Goal: Task Accomplishment & Management: Use online tool/utility

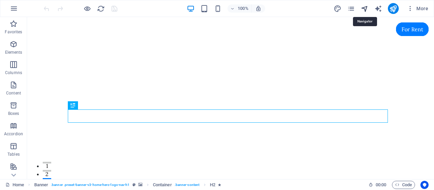
click at [366, 10] on icon "navigator" at bounding box center [365, 9] width 8 height 8
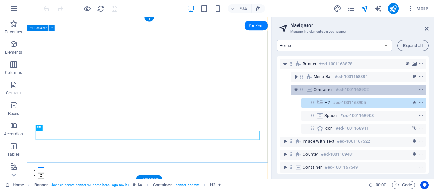
click at [342, 91] on h6 "#ed-1001168902" at bounding box center [352, 90] width 33 height 8
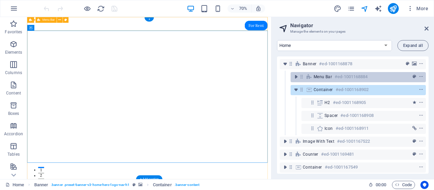
click at [348, 74] on h6 "#ed-1001168884" at bounding box center [351, 77] width 33 height 8
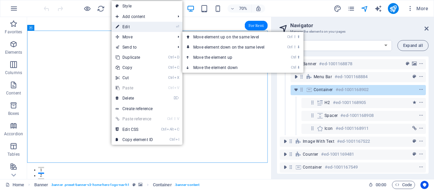
drag, startPoint x: 138, startPoint y: 26, endPoint x: 11, endPoint y: 190, distance: 207.5
click at [138, 26] on link "⏎ Edit" at bounding box center [134, 27] width 45 height 10
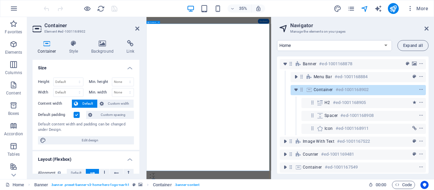
click at [139, 26] on icon at bounding box center [137, 28] width 4 height 5
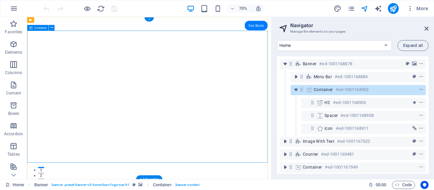
click at [32, 21] on icon at bounding box center [30, 20] width 3 height 6
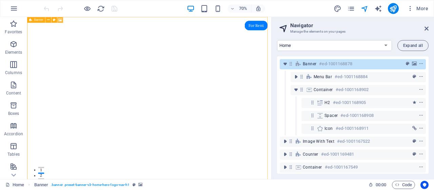
click at [61, 20] on icon at bounding box center [60, 19] width 4 height 5
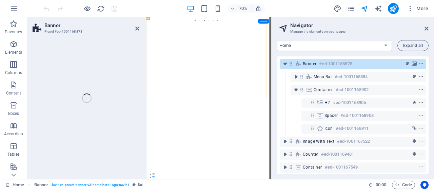
select select "ms"
select select "s"
select select "progressive"
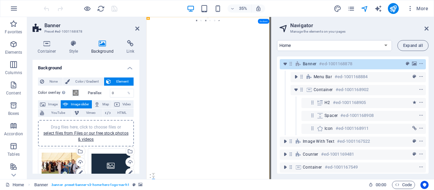
click at [105, 163] on div "Drag files here, click to choose files or select files from Files or our free s…" at bounding box center [111, 165] width 39 height 27
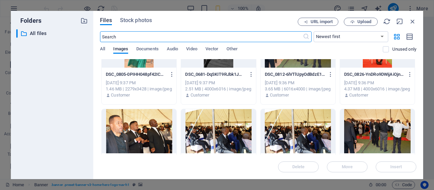
scroll to position [68, 0]
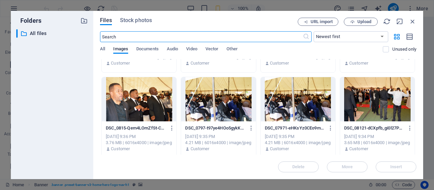
click at [224, 110] on div at bounding box center [218, 99] width 75 height 44
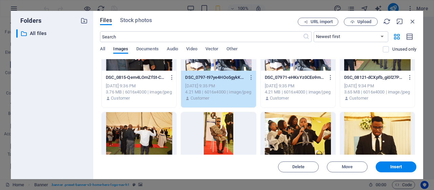
scroll to position [136, 0]
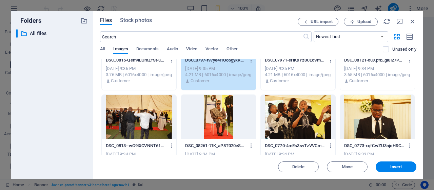
click at [305, 117] on div at bounding box center [298, 117] width 75 height 44
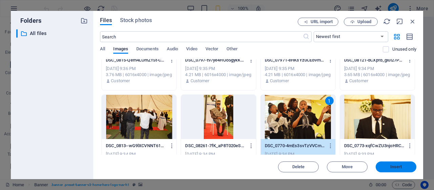
click at [389, 168] on span "Insert" at bounding box center [396, 167] width 35 height 4
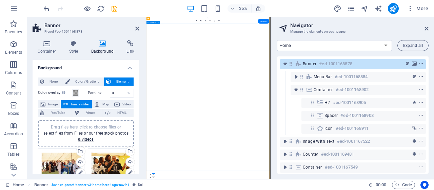
drag, startPoint x: 299, startPoint y: 185, endPoint x: 393, endPoint y: 101, distance: 126.0
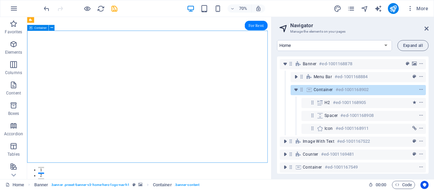
drag, startPoint x: 271, startPoint y: 99, endPoint x: 266, endPoint y: 123, distance: 24.0
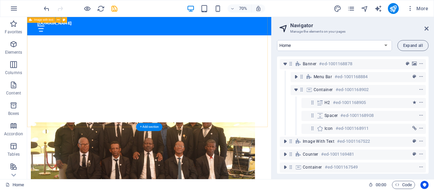
scroll to position [305, 0]
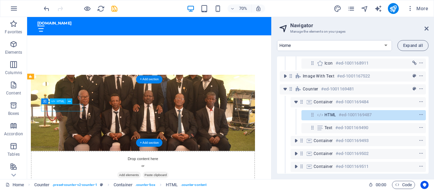
scroll to position [68, 0]
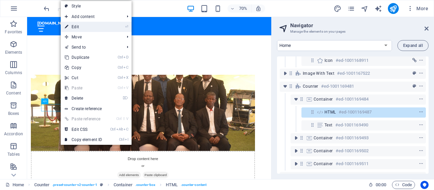
click at [81, 28] on link "⏎ Edit" at bounding box center [83, 27] width 45 height 10
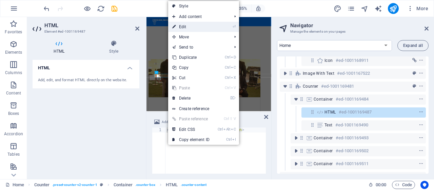
click at [185, 27] on link "⏎ Edit" at bounding box center [190, 27] width 45 height 10
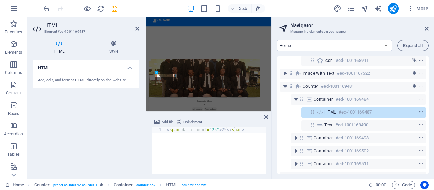
click at [222, 130] on div "< span data-count = "25" > 25 </ span >" at bounding box center [216, 155] width 100 height 56
drag, startPoint x: 212, startPoint y: 129, endPoint x: 207, endPoint y: 129, distance: 5.4
click at [207, 129] on div "< span data-count = "25" > 2000 </ span >" at bounding box center [216, 155] width 100 height 56
click at [211, 131] on div "< span data-count = "25" > 2000 </ span >" at bounding box center [216, 150] width 100 height 46
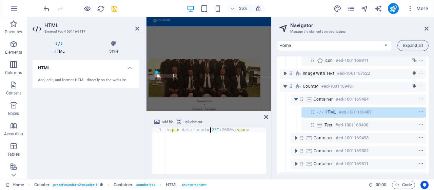
click at [212, 130] on div "< span data-count = "25" > 2000 </ span >" at bounding box center [216, 155] width 100 height 56
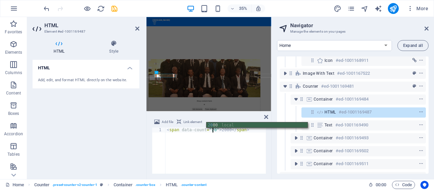
scroll to position [0, 4]
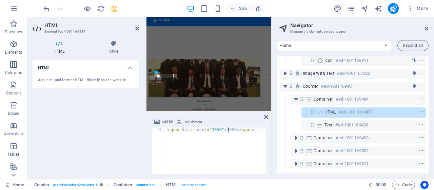
click at [228, 129] on div "< span data-count = "2050" > 2000 </ span >" at bounding box center [216, 155] width 100 height 56
click at [230, 159] on div "< span data-count = "2050" > 2050 </ span >" at bounding box center [216, 155] width 100 height 56
type textarea "<span data-count="2050">2050</span>"
click at [136, 29] on icon at bounding box center [137, 28] width 4 height 5
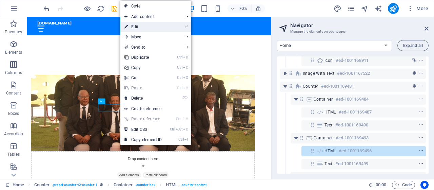
click at [136, 27] on link "⏎ Edit" at bounding box center [143, 27] width 45 height 10
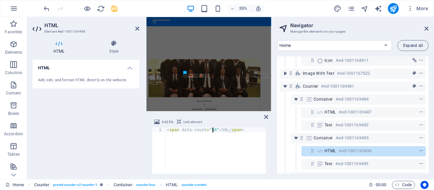
click at [212, 130] on div "< span data-count = "50" > 50 </ span >" at bounding box center [216, 155] width 100 height 56
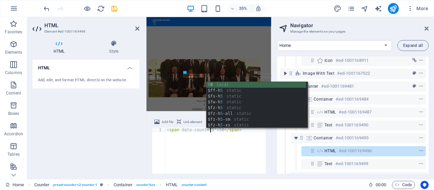
scroll to position [0, 3]
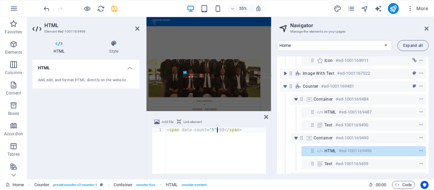
click at [218, 131] on div "< span data-count = "5" > 50 </ span >" at bounding box center [216, 155] width 100 height 56
type textarea "<span data-count="5">5</span>"
click at [138, 29] on icon at bounding box center [137, 28] width 4 height 5
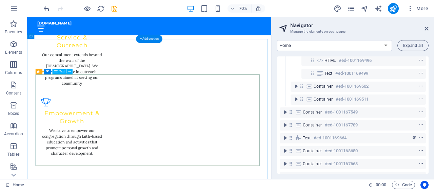
scroll to position [1018, 0]
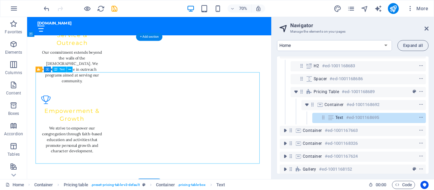
scroll to position [261, 0]
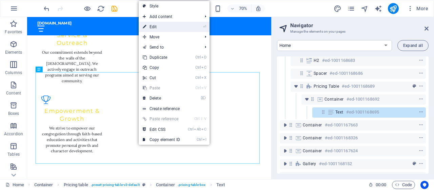
click at [157, 27] on link "⏎ Edit" at bounding box center [161, 27] width 45 height 10
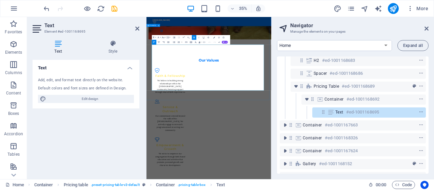
scroll to position [1250, 0]
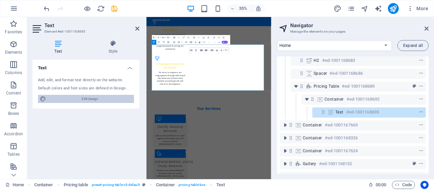
click at [91, 98] on span "Edit design" at bounding box center [90, 99] width 84 height 8
select select "px"
select select "200"
select select "px"
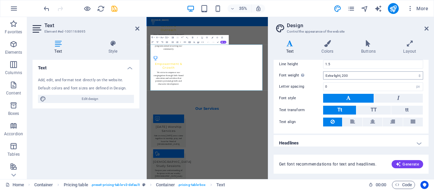
scroll to position [67, 0]
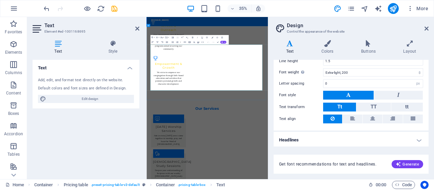
click at [138, 31] on icon at bounding box center [137, 28] width 4 height 5
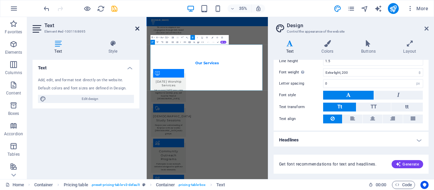
scroll to position [1018, 0]
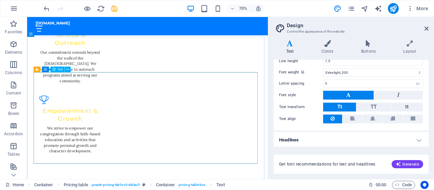
click at [58, 70] on span "Text" at bounding box center [60, 69] width 5 height 3
click at [59, 68] on span "Text" at bounding box center [60, 69] width 5 height 3
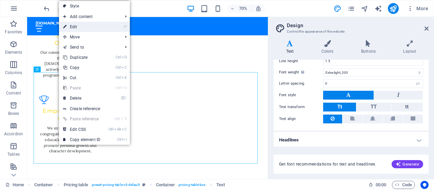
click at [80, 28] on link "⏎ Edit" at bounding box center [81, 27] width 45 height 10
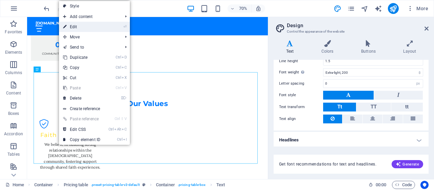
scroll to position [1250, 0]
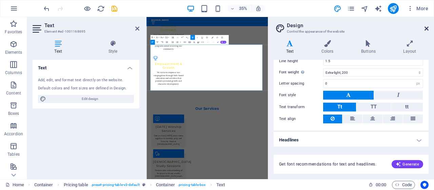
click at [426, 28] on icon at bounding box center [427, 28] width 4 height 5
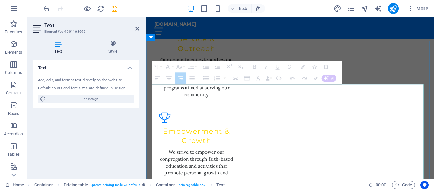
drag, startPoint x: 471, startPoint y: 129, endPoint x: 324, endPoint y: 134, distance: 147.1
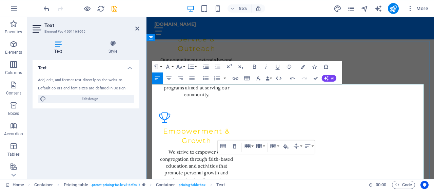
scroll to position [1011, 0]
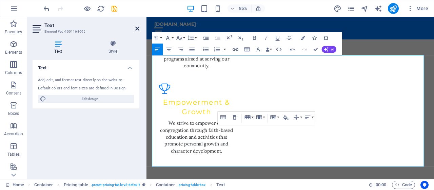
click at [136, 29] on icon at bounding box center [137, 28] width 4 height 5
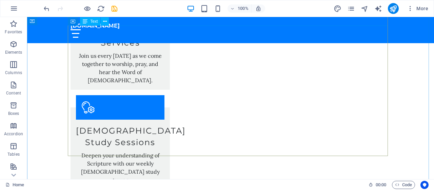
scroll to position [1254, 0]
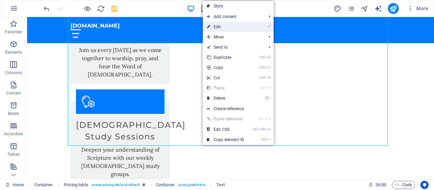
click at [224, 29] on link "⏎ Edit" at bounding box center [225, 27] width 45 height 10
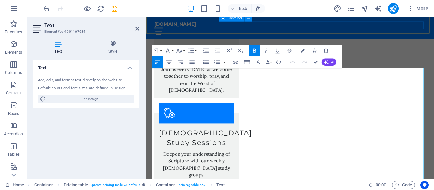
scroll to position [1221, 0]
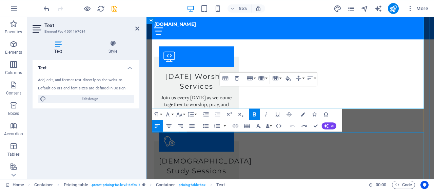
scroll to position [1323, 0]
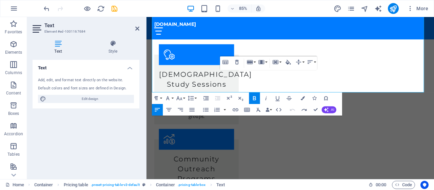
click at [120, 137] on div "Text Add, edit, and format text directly on the website. Default colors and fon…" at bounding box center [86, 117] width 107 height 114
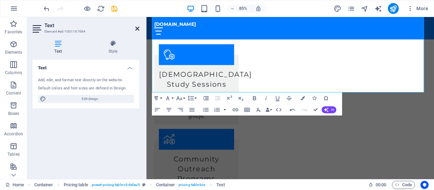
click at [137, 27] on icon at bounding box center [137, 28] width 4 height 5
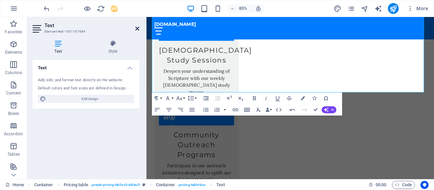
scroll to position [1295, 0]
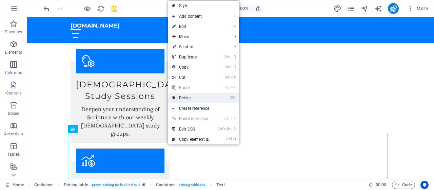
click at [194, 95] on link "⌦ Delete" at bounding box center [190, 98] width 45 height 10
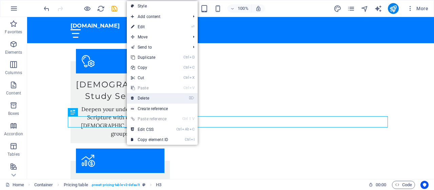
click at [151, 101] on link "⌦ Delete" at bounding box center [149, 98] width 45 height 10
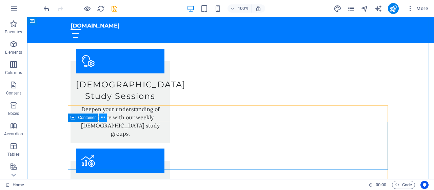
click at [105, 117] on icon at bounding box center [103, 117] width 4 height 7
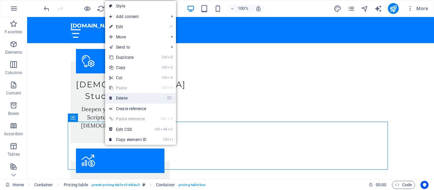
click at [119, 99] on link "⌦ Delete" at bounding box center [127, 98] width 45 height 10
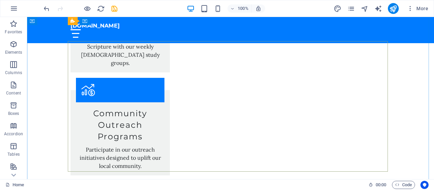
scroll to position [1363, 0]
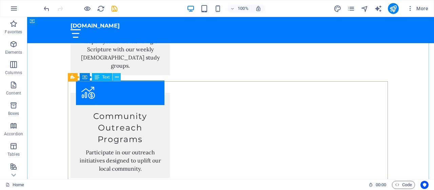
click at [117, 78] on icon at bounding box center [117, 77] width 4 height 7
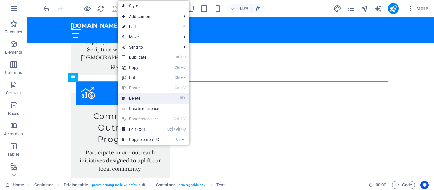
click at [139, 96] on link "⌦ Delete" at bounding box center [140, 98] width 45 height 10
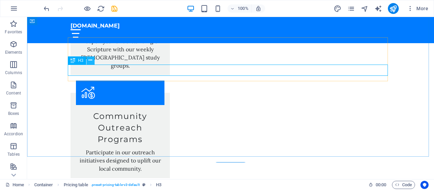
click at [89, 61] on icon at bounding box center [91, 60] width 4 height 7
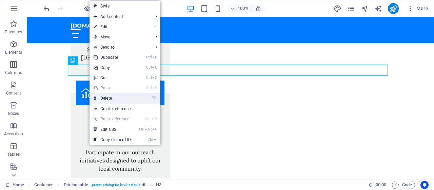
click at [116, 97] on link "⌦ Delete" at bounding box center [112, 98] width 45 height 10
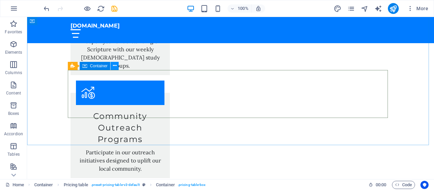
click at [115, 65] on icon at bounding box center [115, 65] width 4 height 7
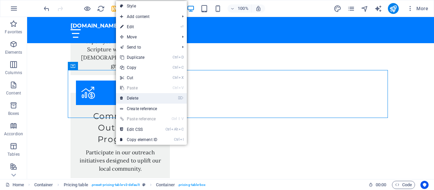
click at [138, 98] on link "⌦ Delete" at bounding box center [138, 98] width 45 height 10
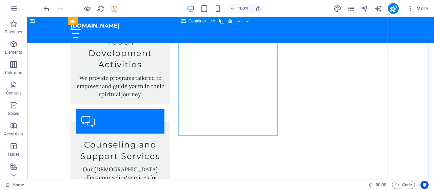
scroll to position [1532, 0]
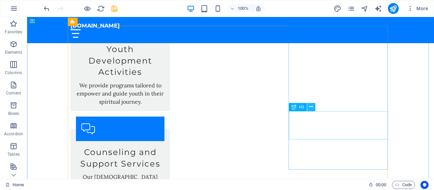
click at [313, 108] on icon at bounding box center [312, 106] width 4 height 7
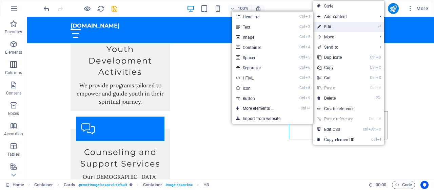
click at [334, 28] on link "⏎ Edit" at bounding box center [336, 27] width 45 height 10
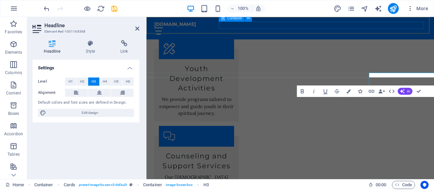
scroll to position [1561, 0]
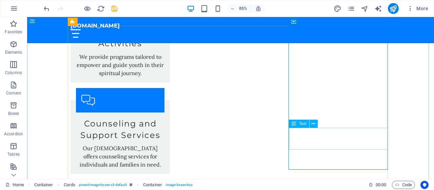
scroll to position [1532, 0]
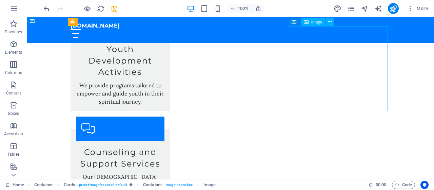
scroll to position [1464, 0]
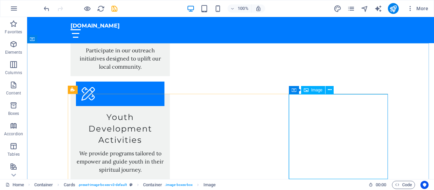
click at [314, 87] on div "Image" at bounding box center [313, 90] width 24 height 8
click at [313, 91] on span "Image" at bounding box center [317, 90] width 11 height 4
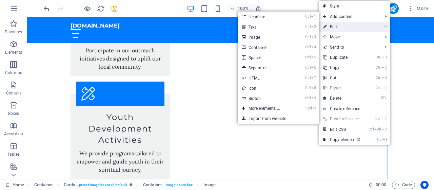
click at [340, 27] on link "⏎ Edit" at bounding box center [341, 27] width 45 height 10
select select "vw"
select select "px"
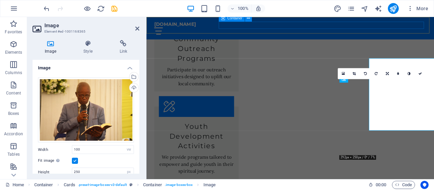
scroll to position [1493, 0]
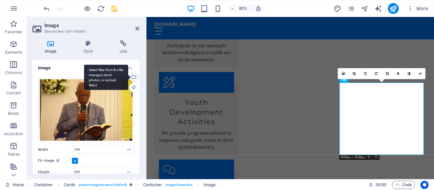
click at [133, 76] on div "Select files from the file manager, stock photos, or upload file(s)" at bounding box center [133, 77] width 10 height 10
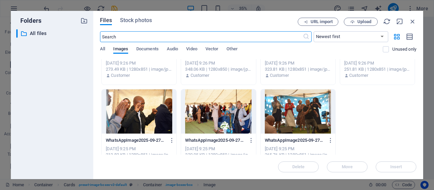
scroll to position [1611, 0]
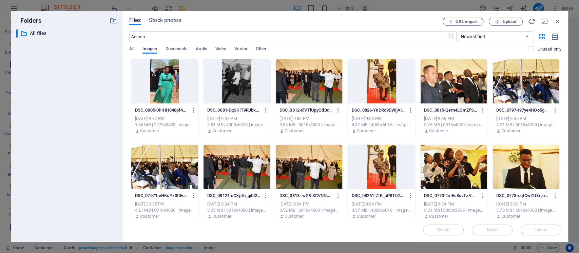
scroll to position [1455, 0]
drag, startPoint x: 382, startPoint y: 1, endPoint x: 318, endPoint y: 19, distance: 66.9
click at [318, 19] on div "Files Stock photos" at bounding box center [286, 21] width 314 height 7
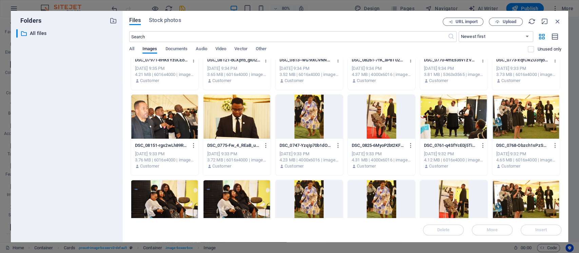
scroll to position [0, 0]
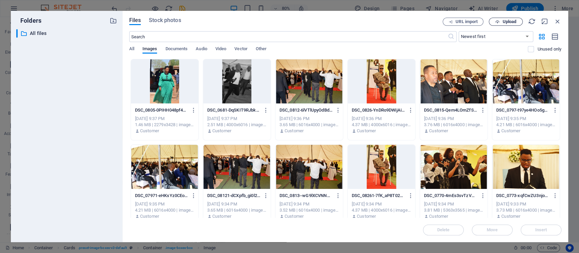
click at [434, 20] on span "Upload" at bounding box center [510, 22] width 14 height 4
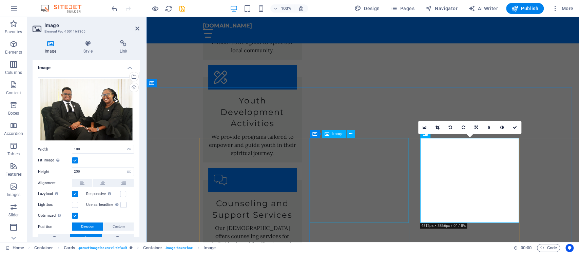
scroll to position [1572, 0]
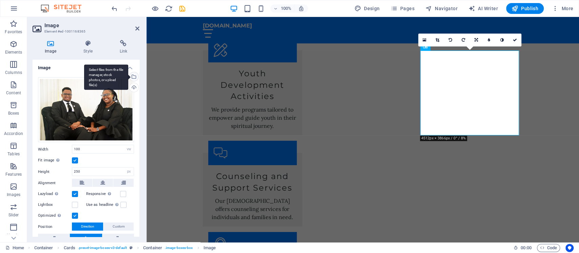
click at [133, 77] on div "Select files from the file manager, stock photos, or upload file(s)" at bounding box center [133, 77] width 10 height 10
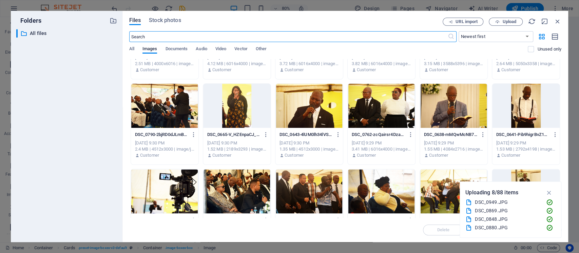
scroll to position [588, 0]
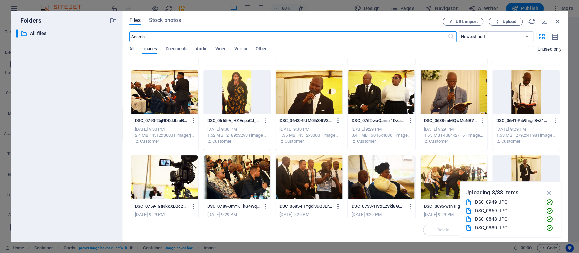
click at [373, 98] on div at bounding box center [382, 92] width 68 height 44
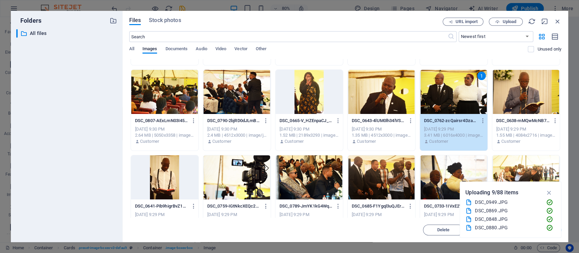
drag, startPoint x: 327, startPoint y: 15, endPoint x: 270, endPoint y: 11, distance: 57.2
click at [270, 11] on div "Files Stock photos URL import Upload ​ Newest first Oldest first Name (A-Z) Nam…" at bounding box center [346, 126] width 446 height 231
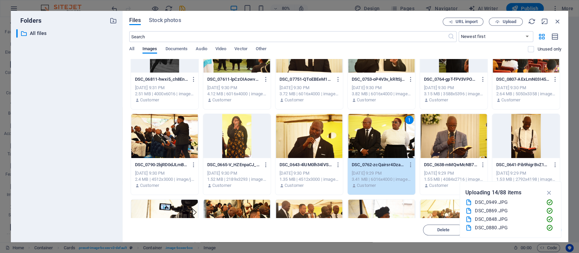
scroll to position [633, 0]
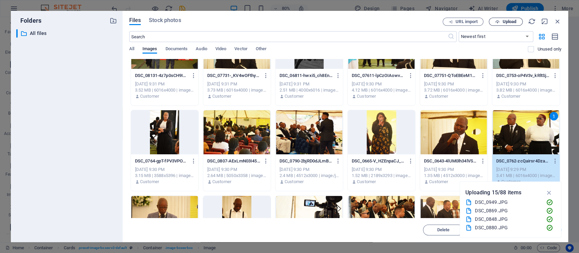
click at [434, 21] on span "Upload" at bounding box center [510, 22] width 14 height 4
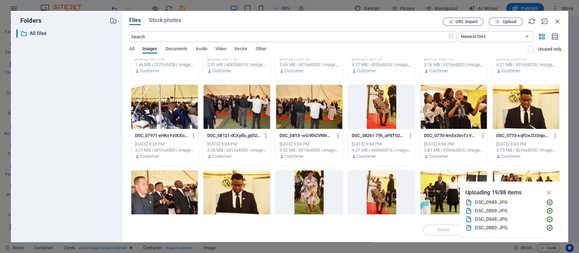
scroll to position [0, 0]
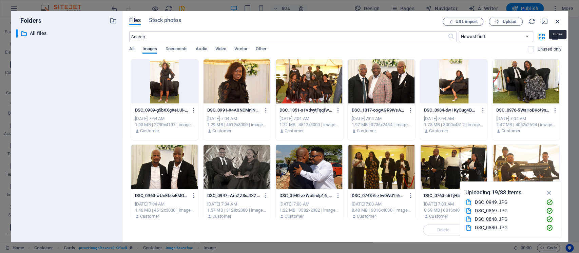
click at [434, 20] on icon "button" at bounding box center [557, 21] width 7 height 7
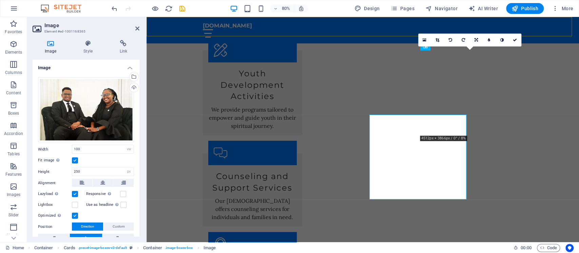
scroll to position [1572, 0]
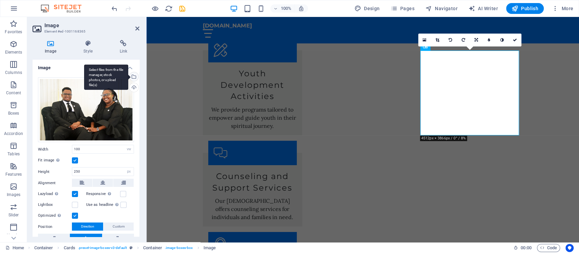
click at [128, 76] on div "Select files from the file manager, stock photos, or upload file(s)" at bounding box center [106, 76] width 44 height 25
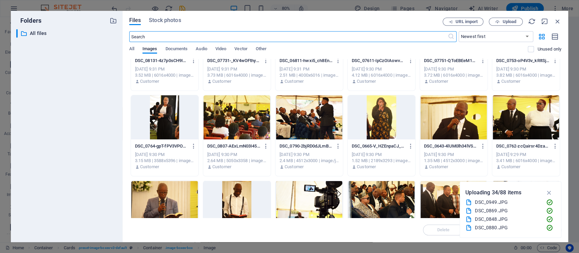
scroll to position [950, 0]
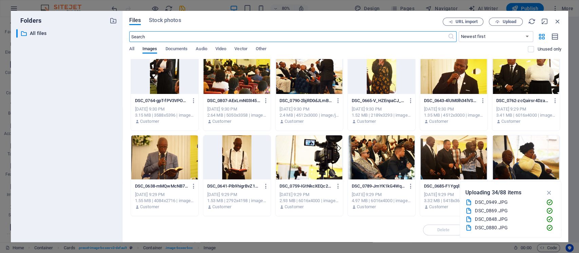
click at [434, 70] on div at bounding box center [527, 72] width 68 height 44
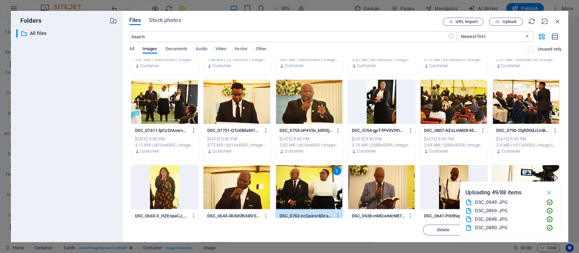
scroll to position [1131, 0]
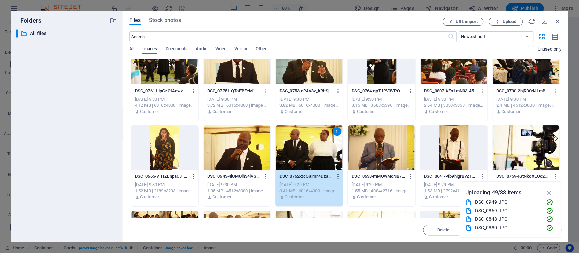
click at [306, 146] on div "1" at bounding box center [310, 148] width 68 height 44
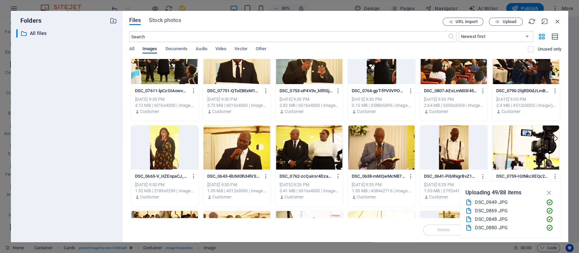
click at [306, 145] on div at bounding box center [310, 148] width 68 height 44
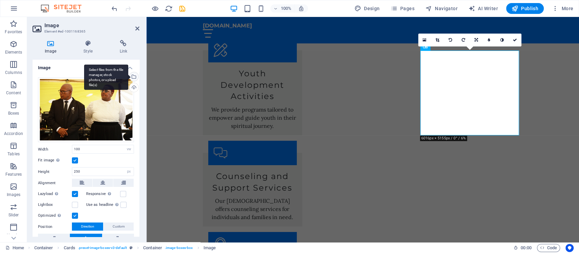
click at [134, 77] on div "Select files from the file manager, stock photos, or upload file(s)" at bounding box center [133, 77] width 10 height 10
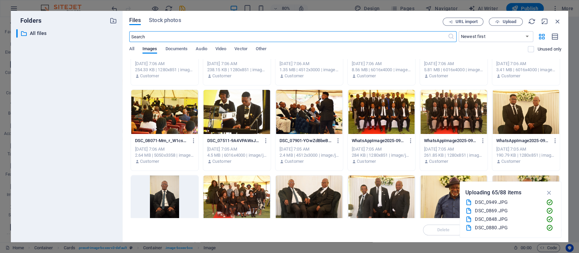
scroll to position [0, 0]
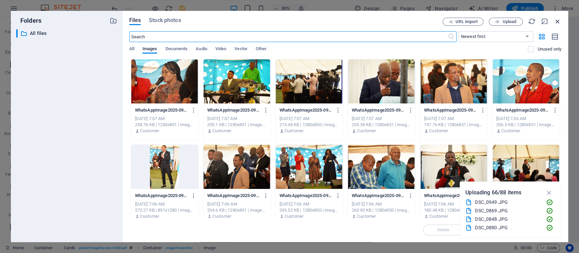
click at [434, 21] on icon "button" at bounding box center [557, 21] width 7 height 7
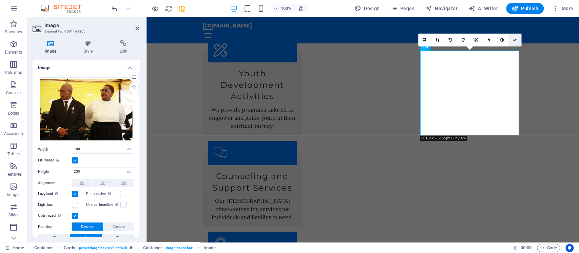
click at [434, 41] on link at bounding box center [515, 40] width 13 height 13
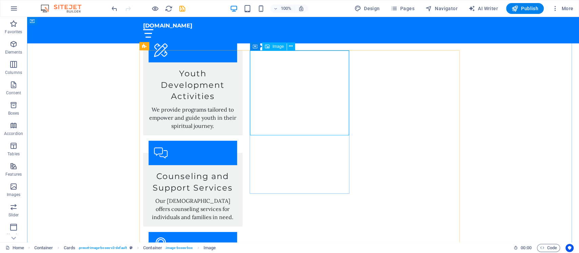
click at [277, 47] on span "Image" at bounding box center [278, 46] width 11 height 4
click at [276, 47] on span "Image" at bounding box center [278, 46] width 11 height 4
click at [291, 45] on icon at bounding box center [291, 46] width 4 height 7
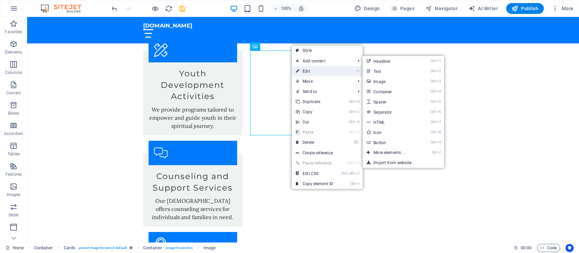
click at [311, 73] on link "⏎ Edit" at bounding box center [314, 71] width 45 height 10
select select "vw"
select select "px"
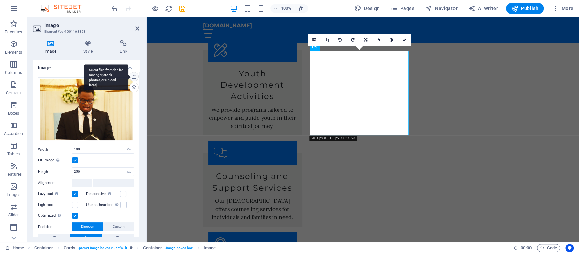
click at [133, 75] on div "Select files from the file manager, stock photos, or upload file(s)" at bounding box center [133, 77] width 10 height 10
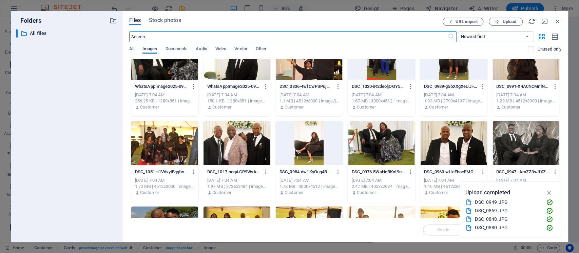
scroll to position [920, 0]
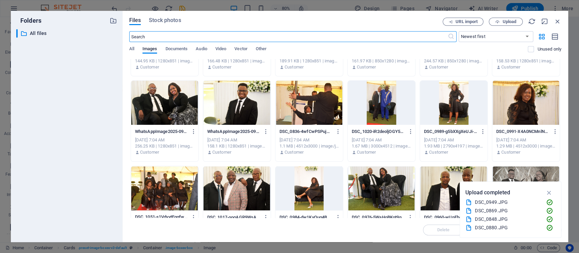
click at [219, 102] on div at bounding box center [237, 103] width 68 height 44
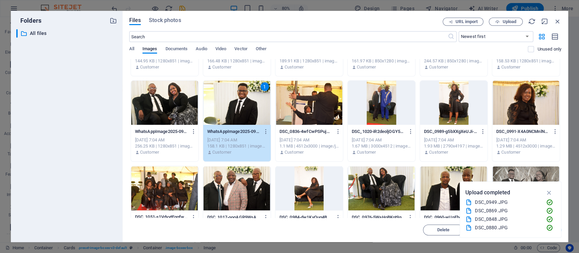
click at [245, 103] on div "1" at bounding box center [237, 103] width 68 height 44
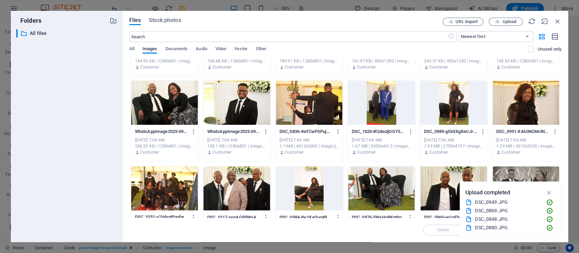
click at [245, 103] on div at bounding box center [237, 103] width 68 height 44
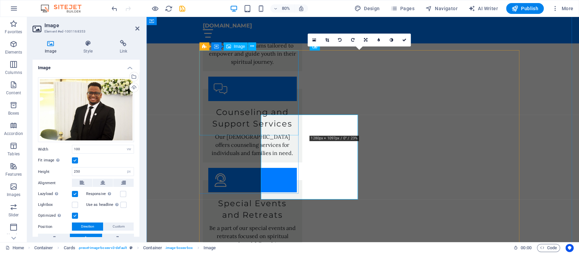
scroll to position [1572, 0]
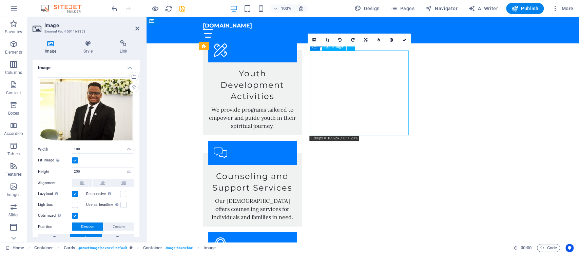
drag, startPoint x: 365, startPoint y: 102, endPoint x: 355, endPoint y: 100, distance: 9.7
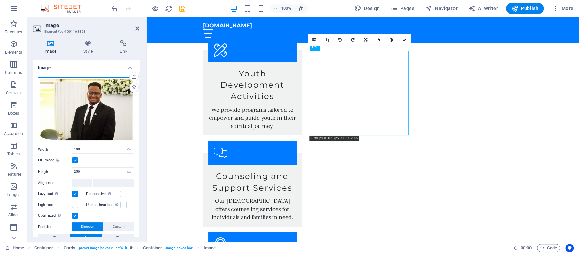
click at [92, 108] on div "Drag files here, click to choose files or select files from Files or our free s…" at bounding box center [86, 109] width 96 height 65
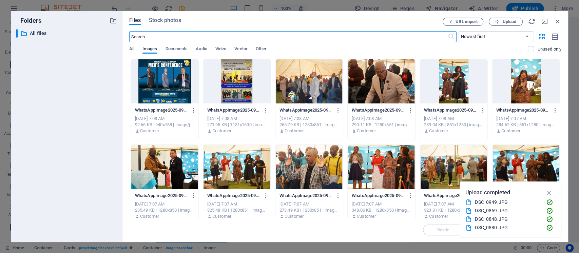
scroll to position [1636, 0]
click at [92, 108] on div "​ All files All files" at bounding box center [66, 133] width 101 height 208
click at [434, 20] on icon "button" at bounding box center [557, 21] width 7 height 7
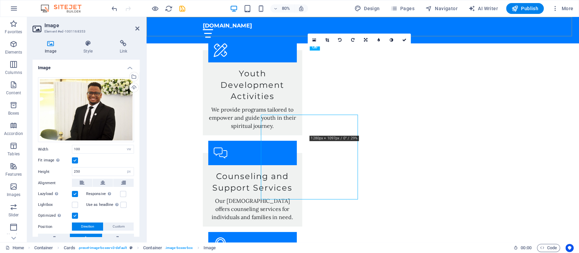
scroll to position [1572, 0]
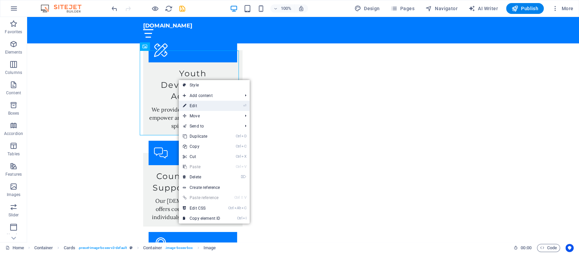
click at [204, 105] on link "⏎ Edit" at bounding box center [201, 106] width 45 height 10
select select "vw"
select select "px"
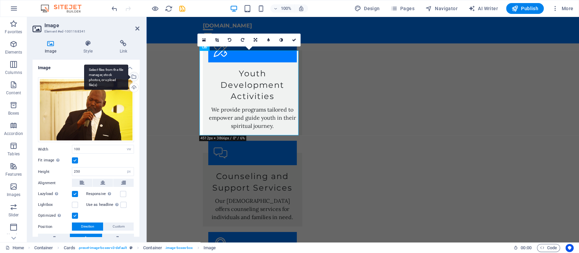
click at [134, 78] on div "Select files from the file manager, stock photos, or upload file(s)" at bounding box center [133, 77] width 10 height 10
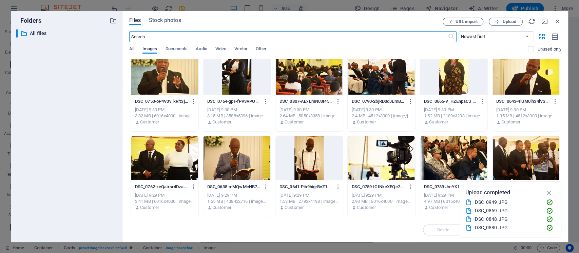
scroll to position [1810, 0]
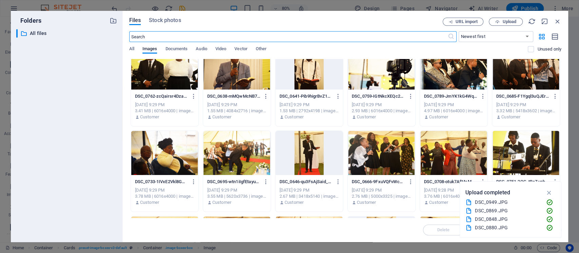
click at [309, 151] on div at bounding box center [310, 153] width 68 height 44
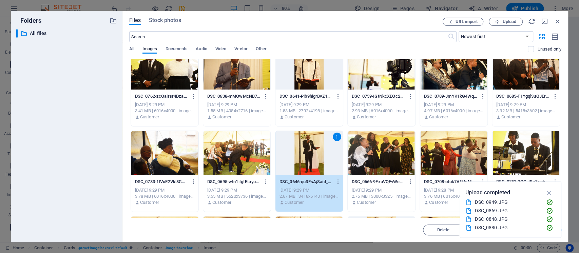
click at [309, 151] on div "1" at bounding box center [310, 153] width 68 height 44
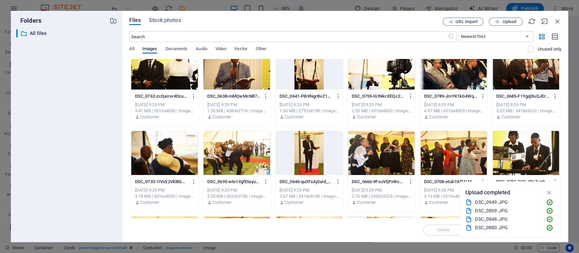
click at [309, 151] on div at bounding box center [310, 153] width 68 height 44
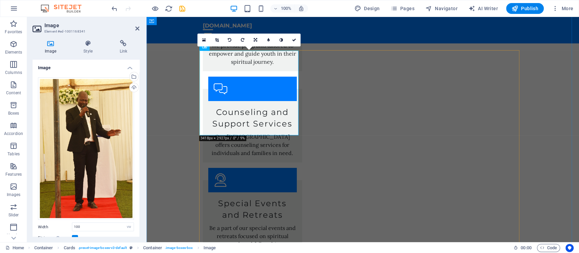
scroll to position [1572, 0]
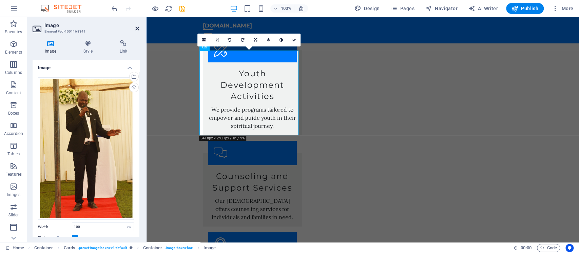
click at [139, 26] on icon at bounding box center [137, 28] width 4 height 5
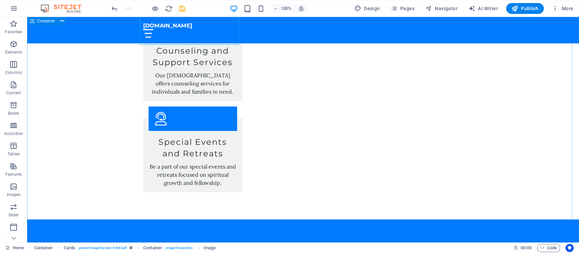
scroll to position [1707, 0]
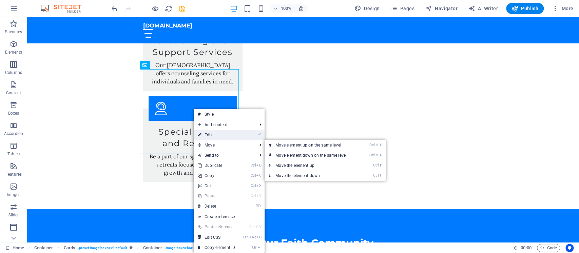
click at [212, 135] on link "⏎ Edit" at bounding box center [216, 135] width 45 height 10
select select "vw"
select select "px"
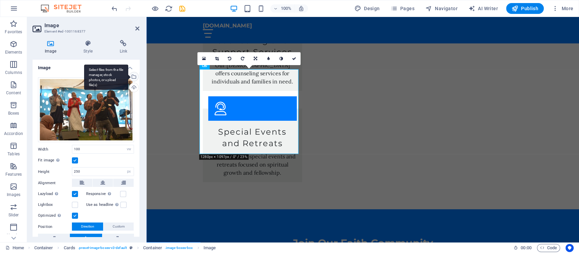
click at [134, 76] on div "Select files from the file manager, stock photos, or upload file(s)" at bounding box center [133, 77] width 10 height 10
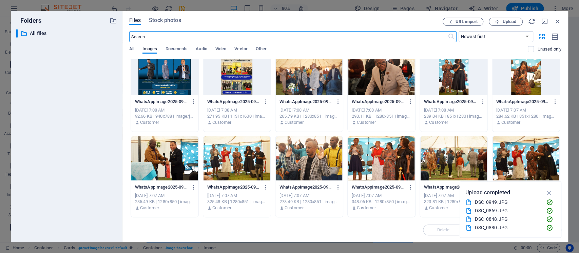
scroll to position [0, 0]
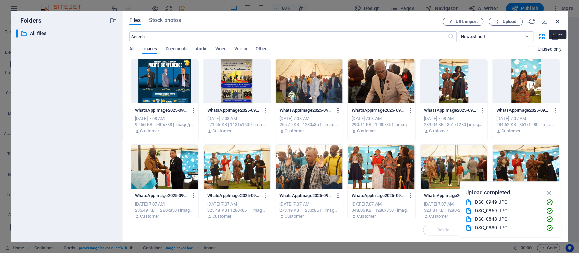
click at [434, 22] on icon "button" at bounding box center [557, 21] width 7 height 7
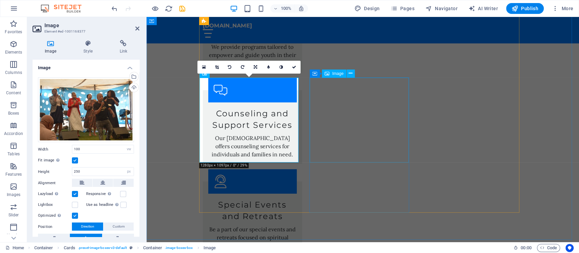
scroll to position [1572, 0]
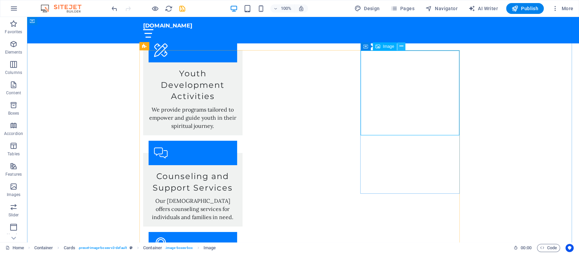
click at [399, 50] on button at bounding box center [401, 46] width 8 height 8
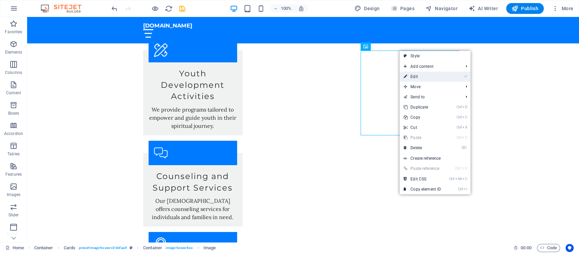
click at [424, 74] on link "⏎ Edit" at bounding box center [422, 77] width 45 height 10
select select "vw"
select select "px"
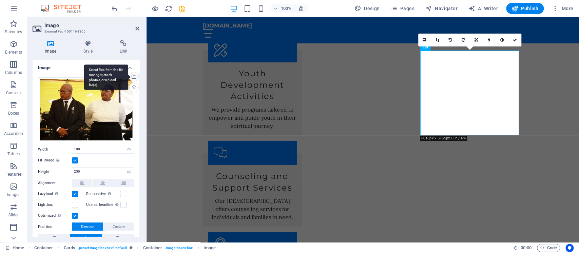
click at [128, 76] on div "Select files from the file manager, stock photos, or upload file(s)" at bounding box center [106, 76] width 44 height 25
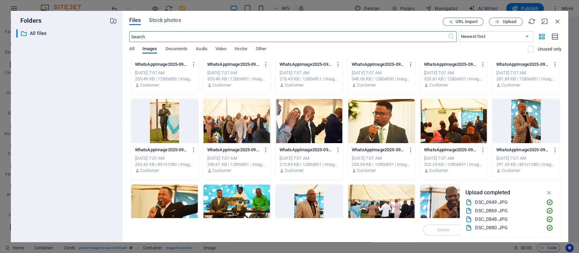
scroll to position [136, 0]
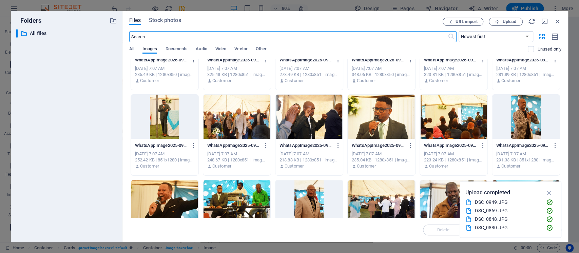
click at [310, 189] on div at bounding box center [310, 202] width 68 height 44
click at [315, 189] on div "1" at bounding box center [310, 202] width 68 height 44
click at [315, 189] on div at bounding box center [310, 202] width 68 height 44
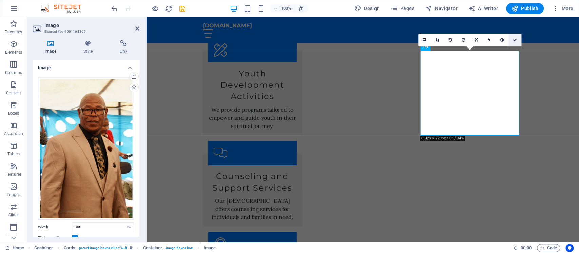
drag, startPoint x: 513, startPoint y: 41, endPoint x: 487, endPoint y: 24, distance: 31.1
click at [434, 41] on icon at bounding box center [515, 40] width 4 height 4
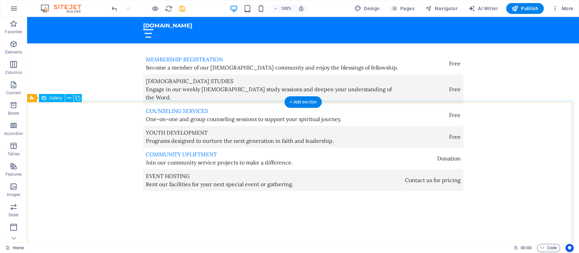
scroll to position [2024, 0]
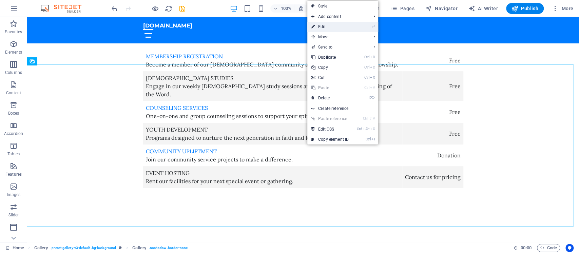
click at [337, 26] on link "⏎ Edit" at bounding box center [330, 27] width 45 height 10
select select "px"
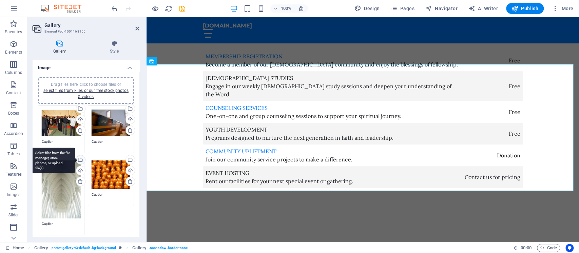
click at [81, 159] on div "Select files from the file manager, stock photos, or upload file(s)" at bounding box center [80, 160] width 10 height 10
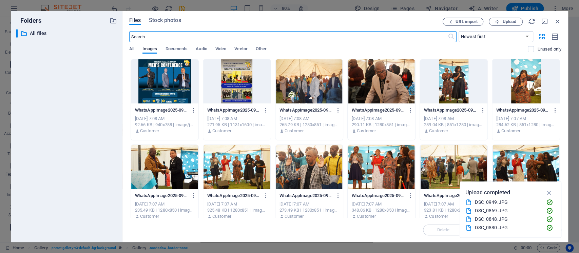
click at [247, 164] on div at bounding box center [237, 167] width 68 height 44
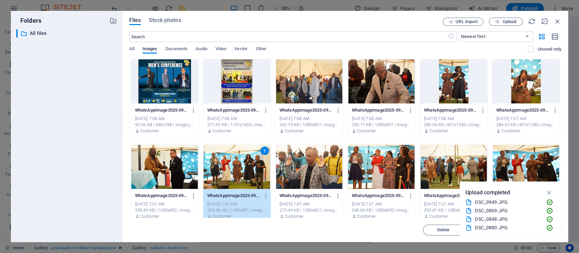
click at [230, 172] on div "1" at bounding box center [237, 167] width 68 height 44
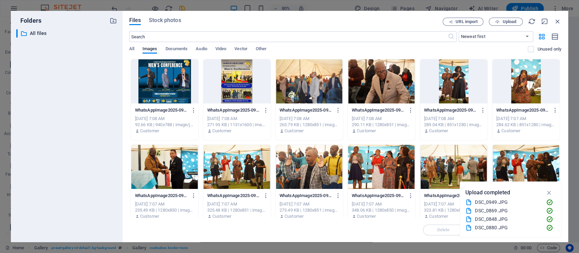
click at [230, 172] on div at bounding box center [237, 167] width 68 height 44
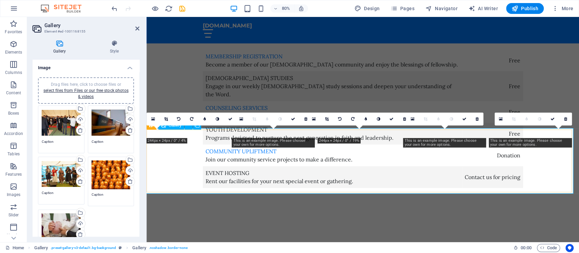
scroll to position [1960, 0]
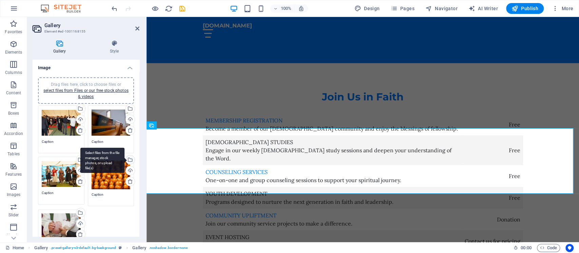
click at [129, 160] on div "Select files from the file manager, stock photos, or upload file(s)" at bounding box center [130, 160] width 10 height 10
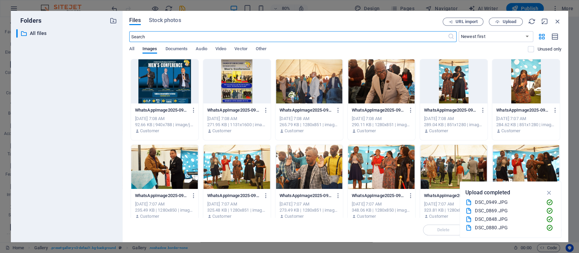
scroll to position [45, 0]
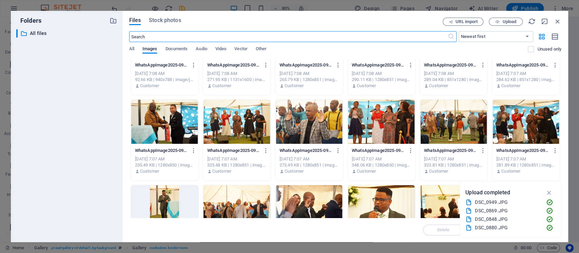
click at [434, 126] on div at bounding box center [454, 122] width 68 height 44
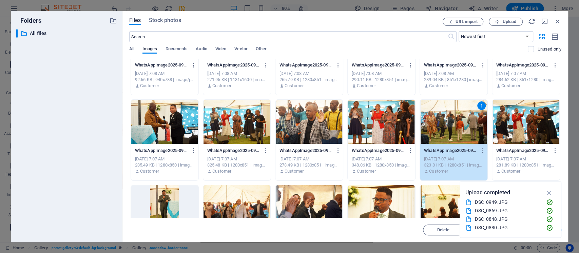
click at [434, 119] on div "1" at bounding box center [454, 122] width 68 height 44
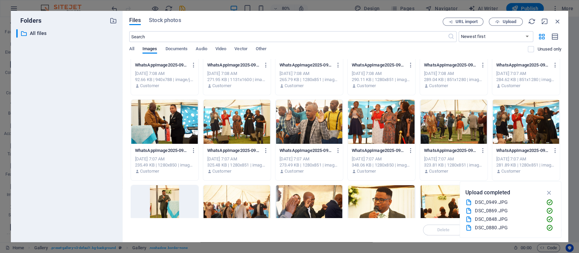
click at [434, 119] on div at bounding box center [454, 122] width 68 height 44
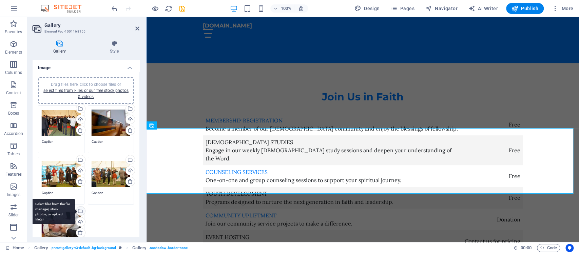
click at [75, 189] on div "Select files from the file manager, stock photos, or upload file(s)" at bounding box center [53, 211] width 44 height 25
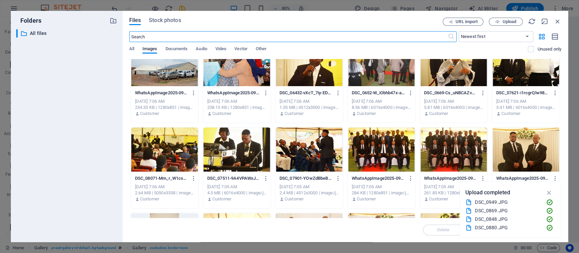
scroll to position [543, 0]
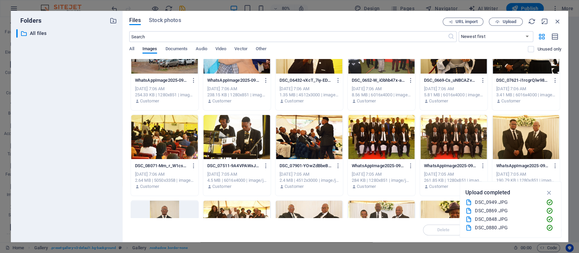
click at [316, 135] on div at bounding box center [310, 137] width 68 height 44
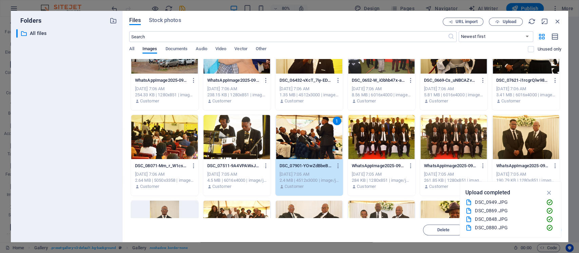
click at [316, 135] on div "1" at bounding box center [310, 137] width 68 height 44
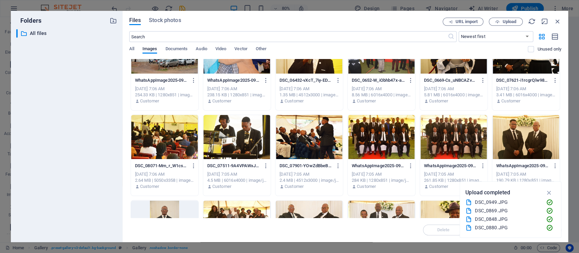
click at [316, 135] on div at bounding box center [310, 137] width 68 height 44
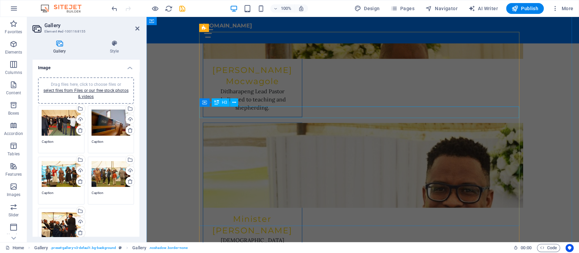
scroll to position [2593, 0]
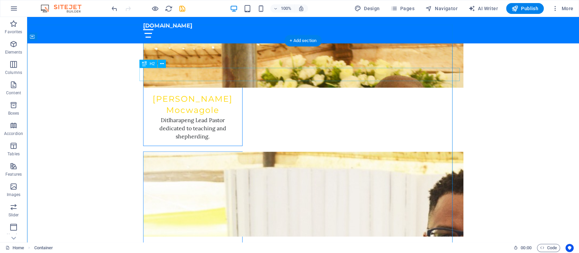
scroll to position [2609, 0]
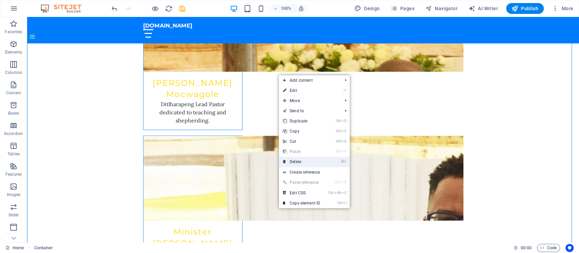
click at [302, 160] on link "⌦ Delete" at bounding box center [301, 162] width 45 height 10
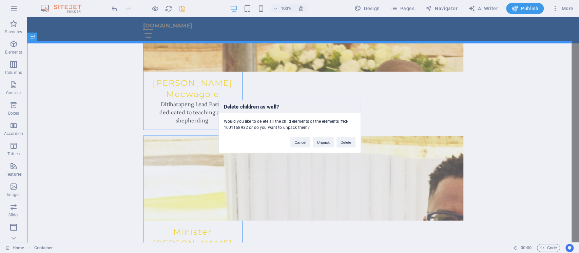
click at [402, 121] on div "Delete children as well? Would you like to delete all the child elements of the…" at bounding box center [289, 126] width 579 height 253
click at [352, 142] on button "Delete" at bounding box center [346, 142] width 19 height 10
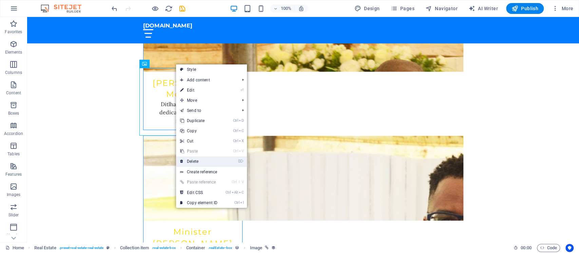
click at [201, 160] on link "⌦ Delete" at bounding box center [198, 161] width 45 height 10
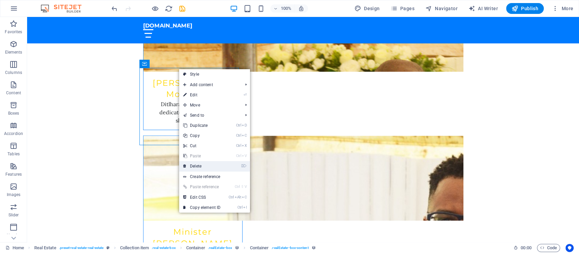
click at [206, 168] on link "⌦ Delete" at bounding box center [201, 166] width 45 height 10
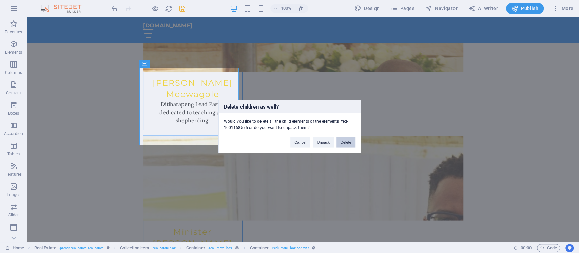
click at [350, 142] on button "Delete" at bounding box center [346, 142] width 19 height 10
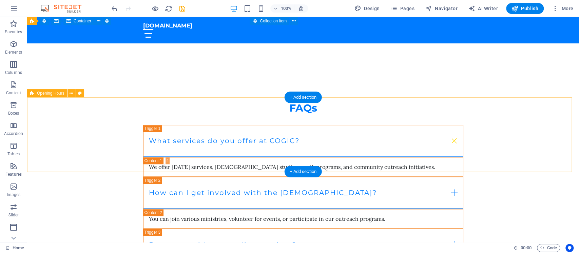
scroll to position [3876, 0]
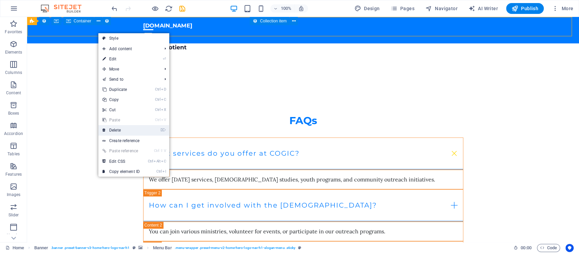
click at [125, 126] on link "⌦ Delete" at bounding box center [120, 130] width 45 height 10
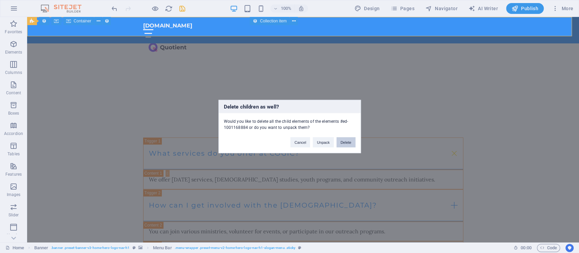
click at [344, 145] on button "Delete" at bounding box center [346, 142] width 19 height 10
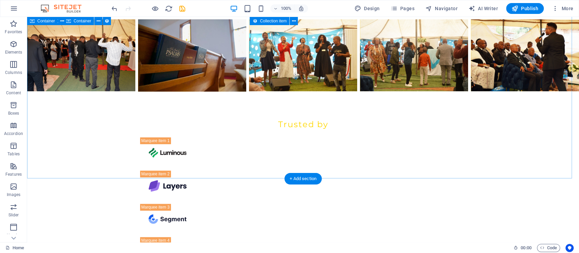
scroll to position [3650, 0]
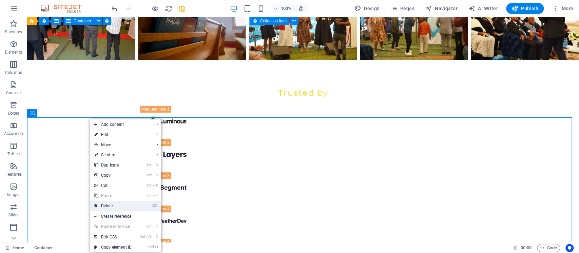
click at [111, 189] on link "⌦ Delete" at bounding box center [112, 206] width 45 height 10
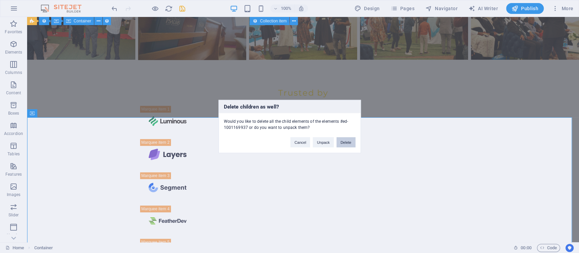
click at [346, 142] on button "Delete" at bounding box center [346, 142] width 19 height 10
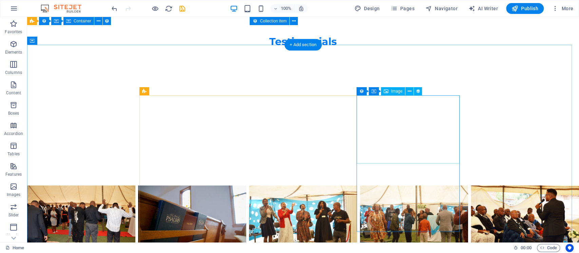
scroll to position [3333, 0]
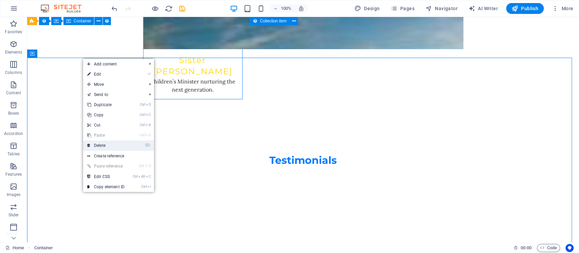
click at [111, 145] on link "⌦ Delete" at bounding box center [105, 146] width 45 height 10
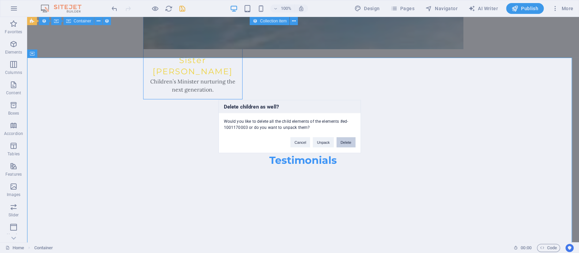
click at [346, 142] on button "Delete" at bounding box center [346, 142] width 19 height 10
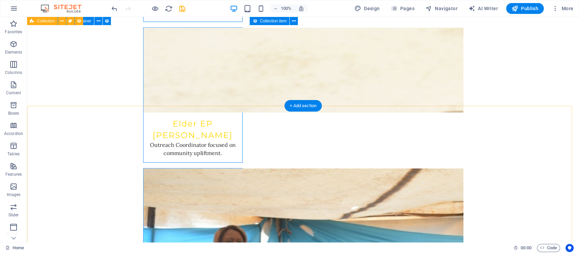
scroll to position [2790, 0]
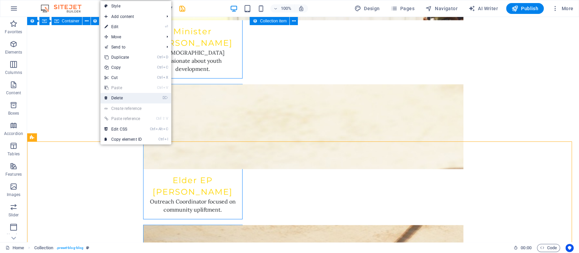
click at [128, 96] on link "⌦ Delete" at bounding box center [122, 98] width 45 height 10
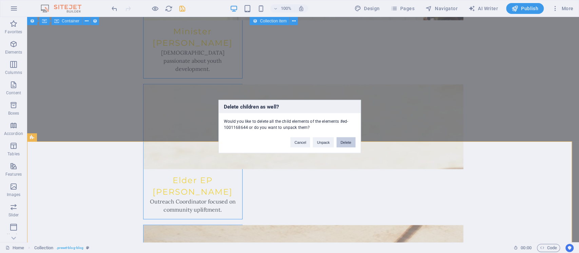
click at [350, 143] on button "Delete" at bounding box center [346, 142] width 19 height 10
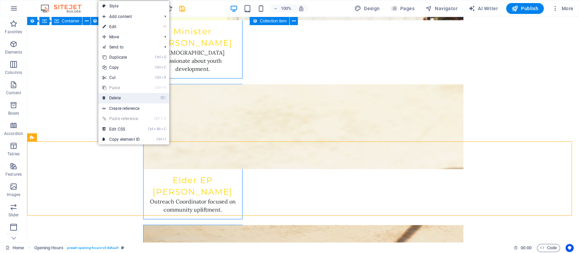
click at [130, 99] on link "⌦ Delete" at bounding box center [120, 98] width 45 height 10
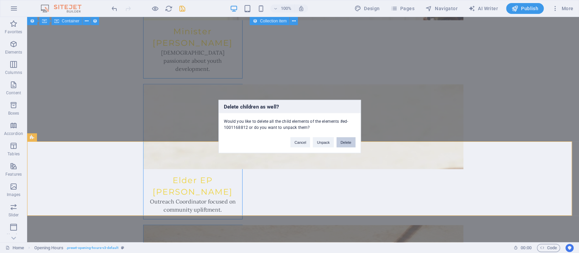
drag, startPoint x: 348, startPoint y: 141, endPoint x: 320, endPoint y: 124, distance: 32.0
click at [348, 141] on button "Delete" at bounding box center [346, 142] width 19 height 10
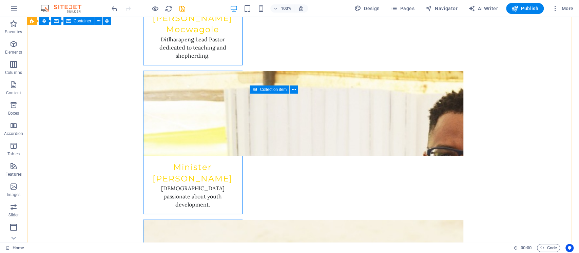
scroll to position [2564, 0]
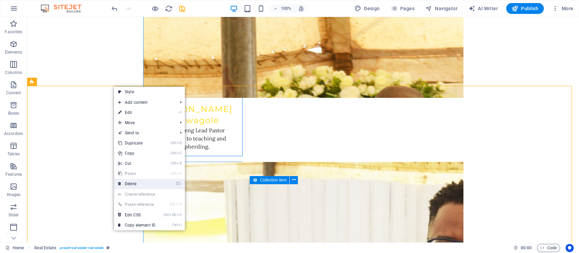
click at [147, 185] on link "⌦ Delete" at bounding box center [136, 184] width 45 height 10
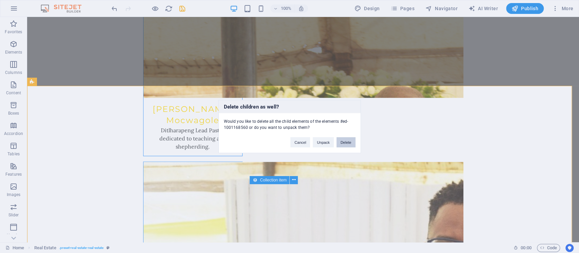
click at [349, 142] on button "Delete" at bounding box center [346, 142] width 19 height 10
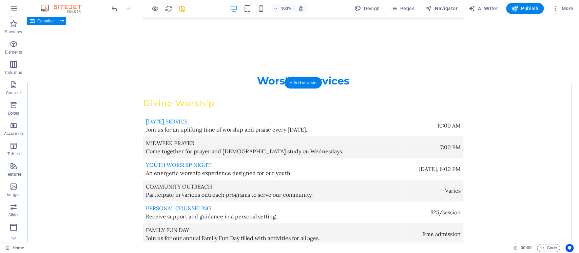
scroll to position [2156, 0]
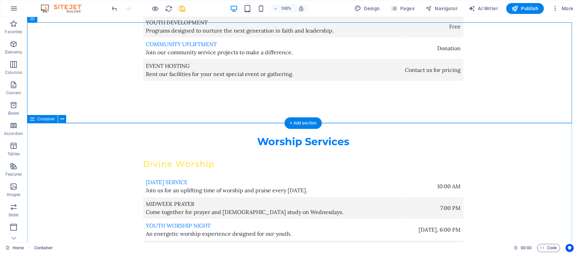
scroll to position [2066, 0]
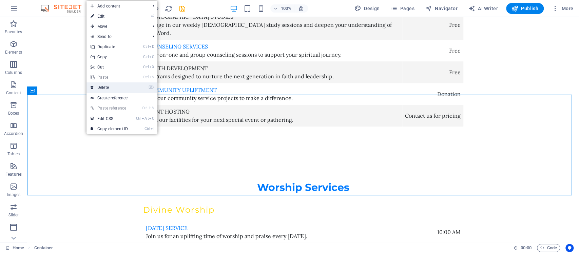
click at [107, 88] on link "⌦ Delete" at bounding box center [109, 87] width 45 height 10
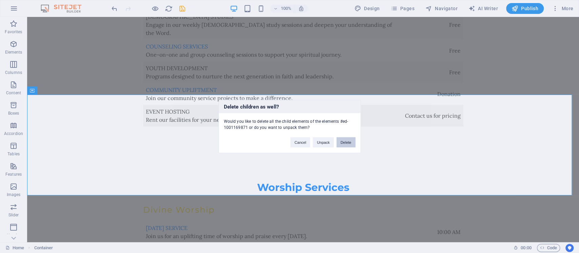
click at [350, 142] on button "Delete" at bounding box center [346, 142] width 19 height 10
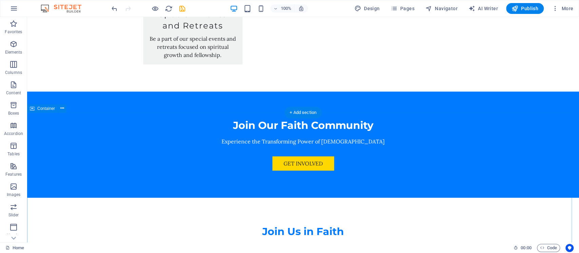
scroll to position [1749, 0]
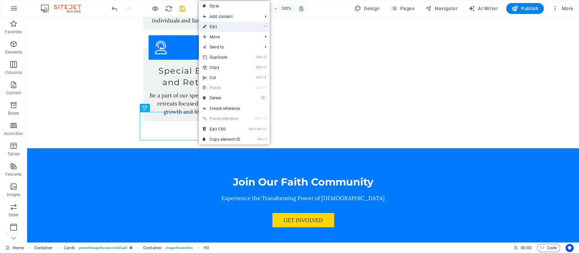
click at [233, 24] on link "⏎ Edit" at bounding box center [221, 27] width 45 height 10
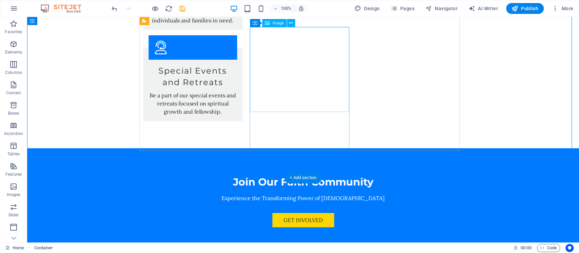
click at [273, 20] on div "Image" at bounding box center [274, 23] width 24 height 8
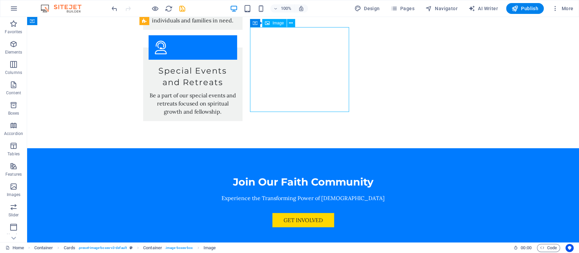
click at [275, 25] on span "Image" at bounding box center [278, 23] width 11 height 4
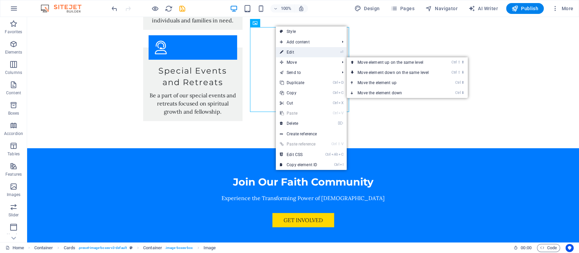
click at [299, 52] on link "⏎ Edit" at bounding box center [298, 52] width 45 height 10
select select "vw"
select select "px"
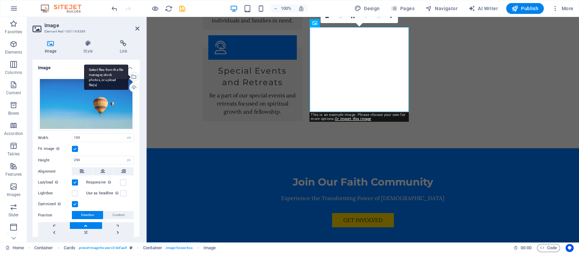
click at [128, 77] on div "Select files from the file manager, stock photos, or upload file(s)" at bounding box center [106, 76] width 44 height 25
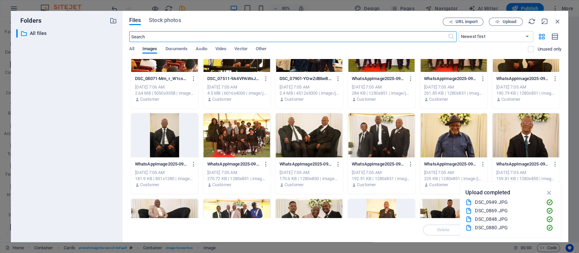
scroll to position [633, 0]
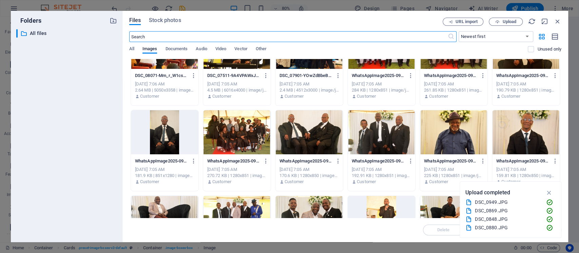
click at [255, 130] on div at bounding box center [237, 132] width 68 height 44
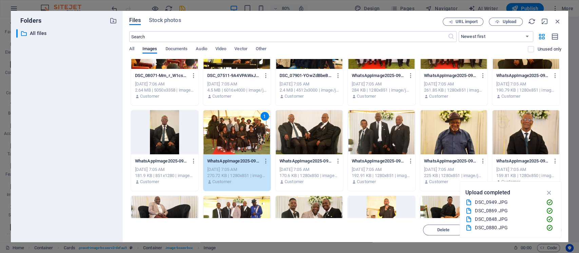
click at [243, 136] on div "1" at bounding box center [237, 132] width 68 height 44
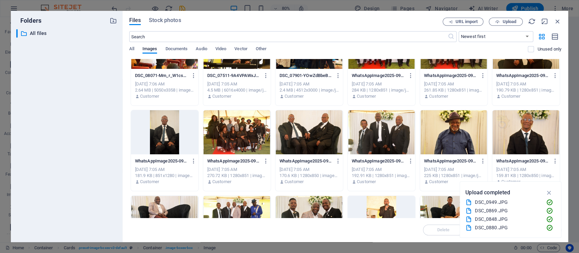
click at [243, 136] on div at bounding box center [237, 132] width 68 height 44
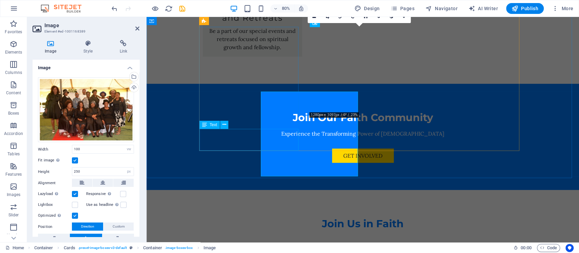
scroll to position [1749, 0]
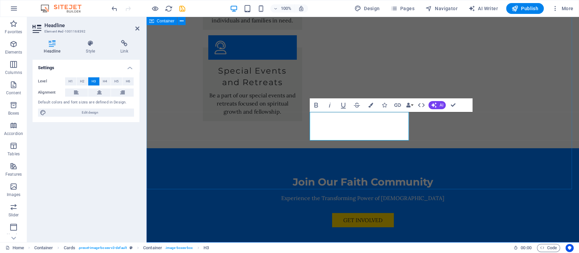
drag, startPoint x: 415, startPoint y: 174, endPoint x: 533, endPoint y: 168, distance: 118.6
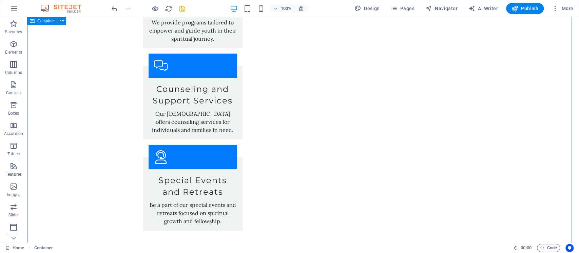
scroll to position [1659, 0]
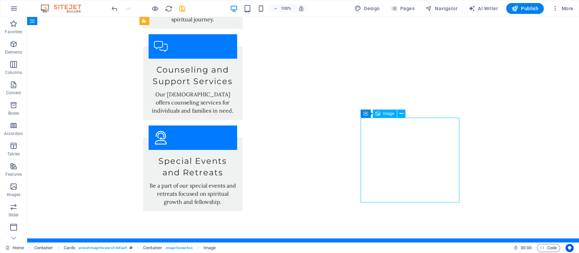
select select "vw"
select select "px"
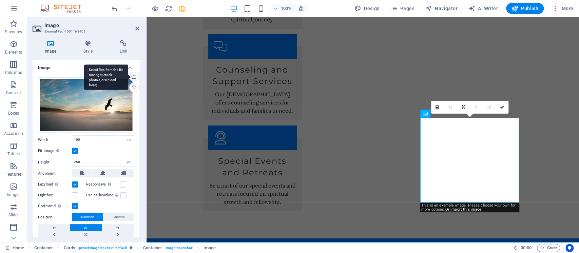
click at [132, 78] on div "Select files from the file manager, stock photos, or upload file(s)" at bounding box center [133, 77] width 10 height 10
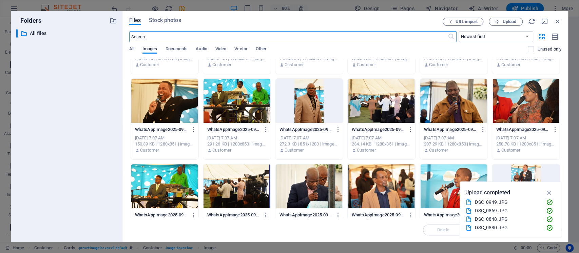
scroll to position [226, 0]
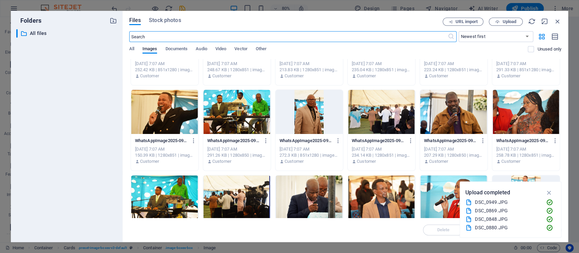
click at [173, 113] on div at bounding box center [165, 112] width 68 height 44
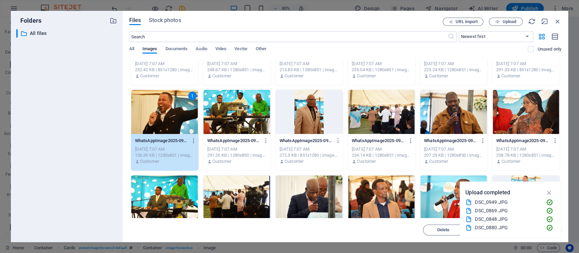
click at [173, 113] on div "1" at bounding box center [165, 112] width 68 height 44
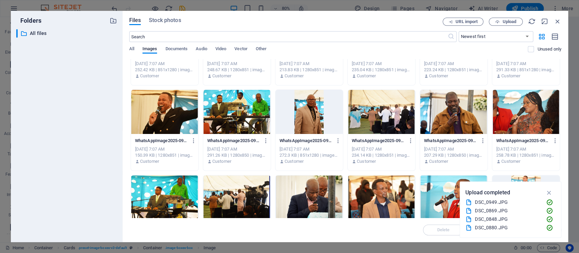
click at [173, 113] on div at bounding box center [165, 112] width 68 height 44
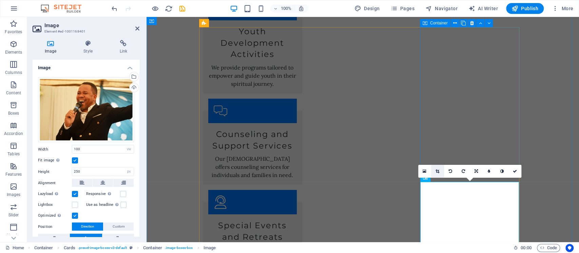
scroll to position [1685, 0]
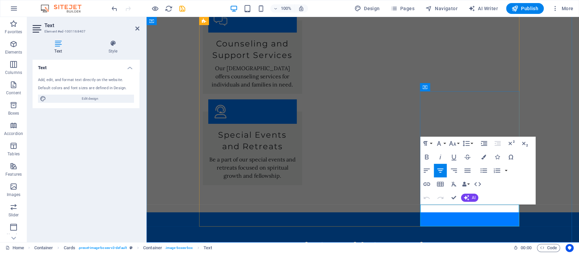
drag, startPoint x: 492, startPoint y: 219, endPoint x: 428, endPoint y: 206, distance: 65.0
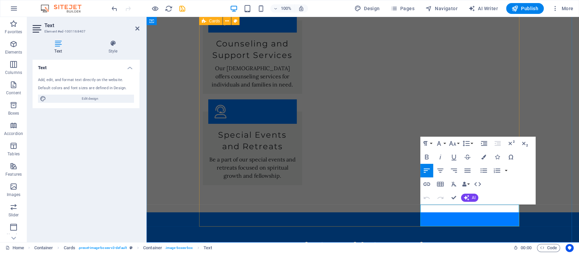
drag, startPoint x: 445, startPoint y: 217, endPoint x: 418, endPoint y: 207, distance: 29.0
click at [434, 171] on icon "button" at bounding box center [441, 171] width 6 height 4
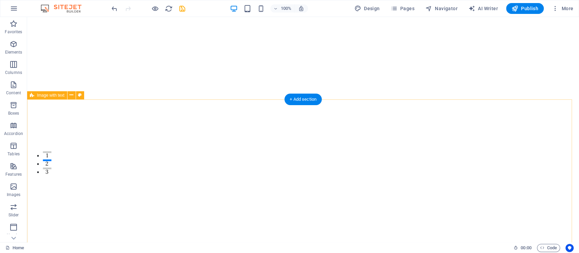
scroll to position [0, 0]
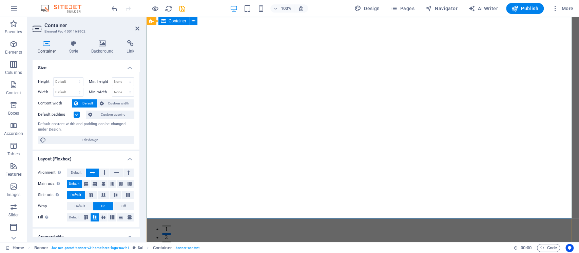
click at [138, 30] on icon at bounding box center [137, 28] width 4 height 5
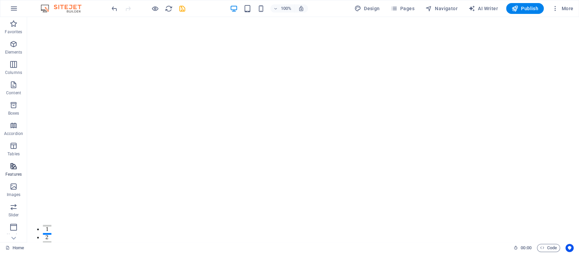
click at [11, 169] on icon "button" at bounding box center [14, 166] width 8 height 8
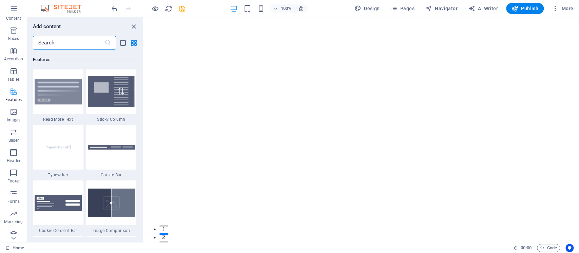
scroll to position [80, 0]
click at [14, 189] on icon "button" at bounding box center [14, 208] width 8 height 8
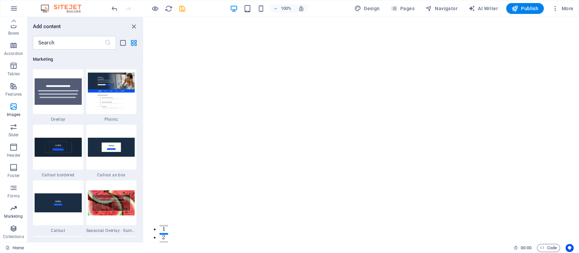
scroll to position [5529, 0]
click at [408, 8] on span "Pages" at bounding box center [403, 8] width 24 height 7
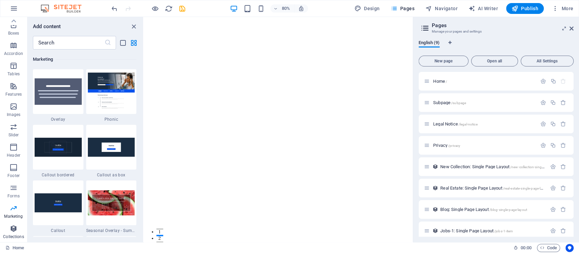
click at [15, 189] on icon "button" at bounding box center [14, 229] width 8 height 8
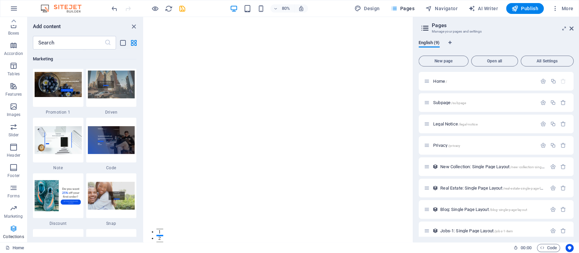
scroll to position [6213, 0]
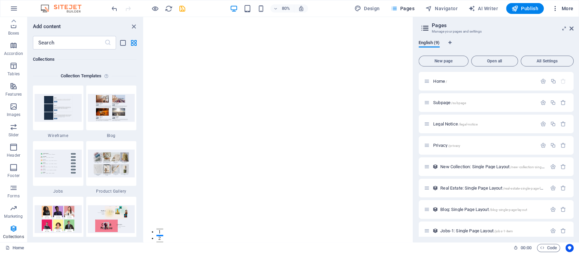
click at [434, 10] on span "More" at bounding box center [562, 8] width 21 height 7
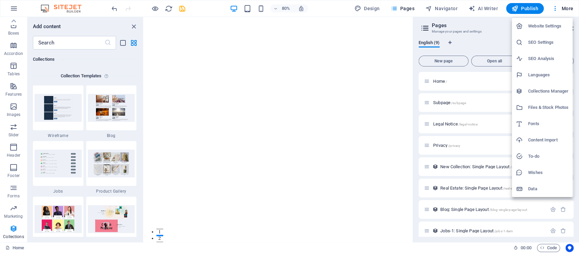
click at [211, 68] on div at bounding box center [289, 126] width 579 height 253
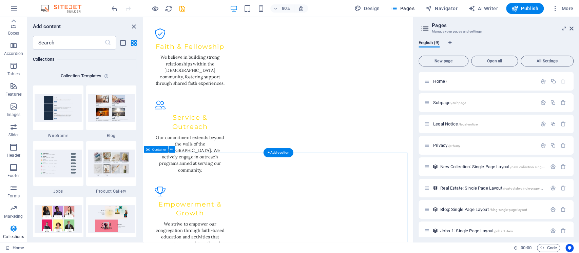
scroll to position [950, 0]
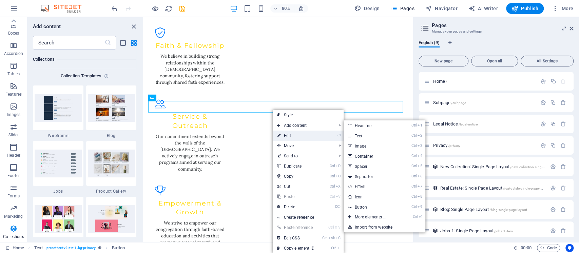
click at [290, 137] on link "⏎ Edit" at bounding box center [295, 136] width 45 height 10
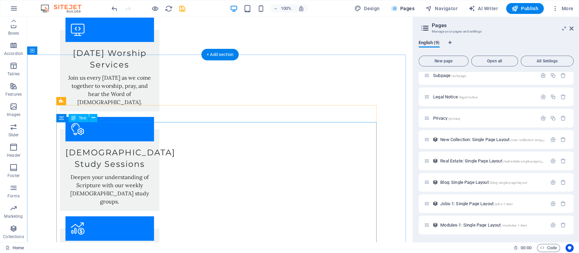
scroll to position [1301, 0]
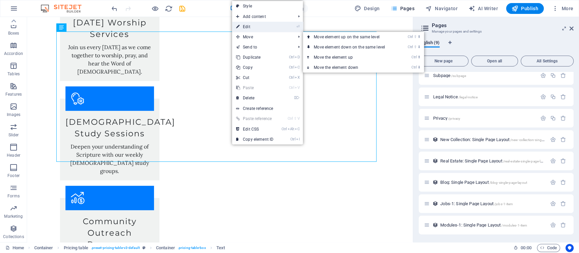
click at [257, 29] on link "⏎ Edit" at bounding box center [254, 27] width 45 height 10
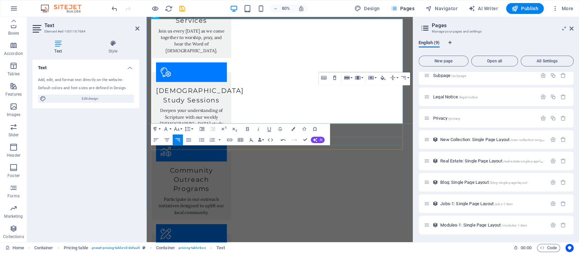
scroll to position [1411, 0]
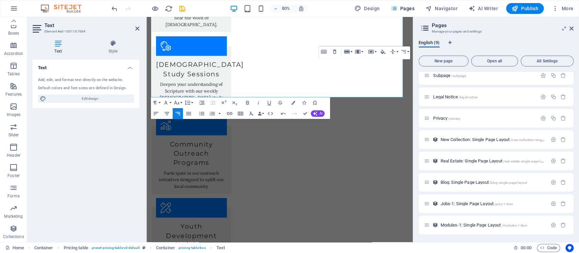
click at [85, 148] on div "Text Add, edit, and format text directly on the website. Default colors and fon…" at bounding box center [86, 148] width 107 height 177
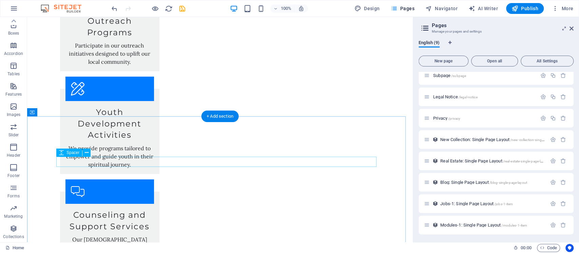
scroll to position [1528, 0]
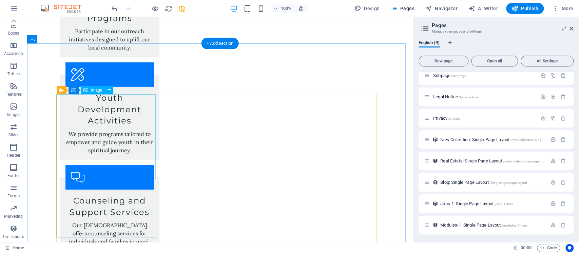
select select "vw"
select select "px"
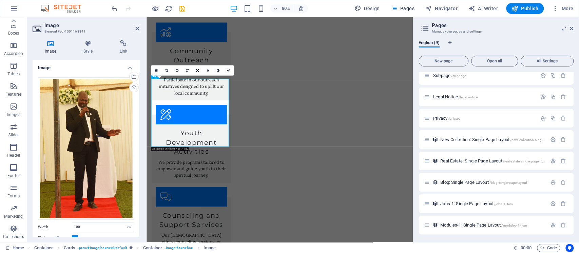
scroll to position [1592, 0]
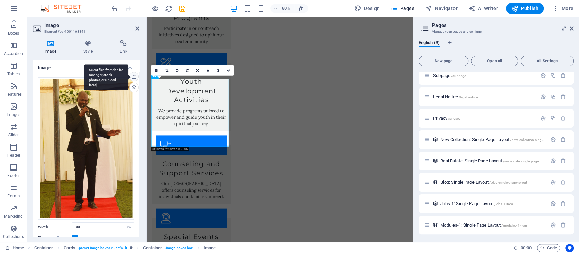
click at [135, 76] on div "Select files from the file manager, stock photos, or upload file(s)" at bounding box center [133, 77] width 10 height 10
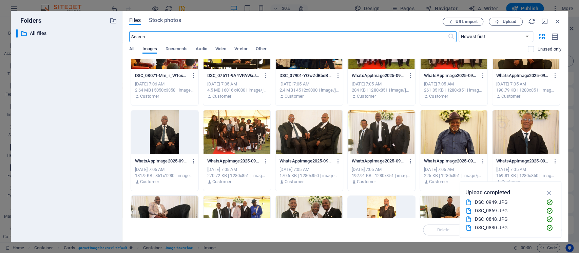
scroll to position [679, 0]
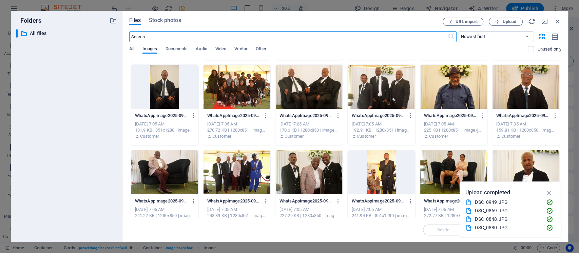
click at [434, 84] on div at bounding box center [527, 87] width 68 height 44
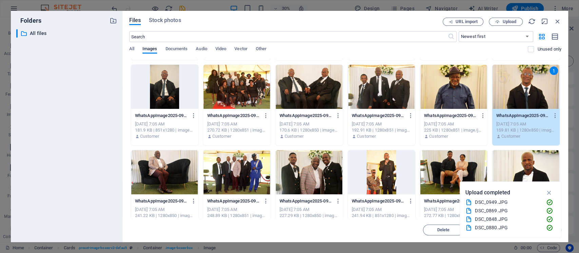
click at [434, 86] on div "1" at bounding box center [527, 87] width 68 height 44
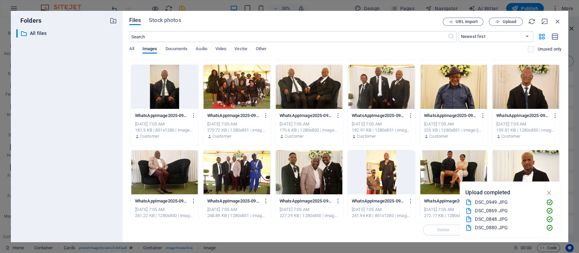
click at [434, 86] on div at bounding box center [527, 87] width 68 height 44
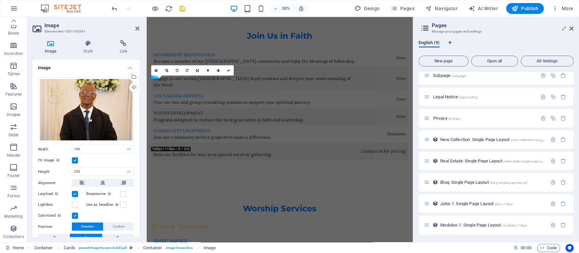
scroll to position [1592, 0]
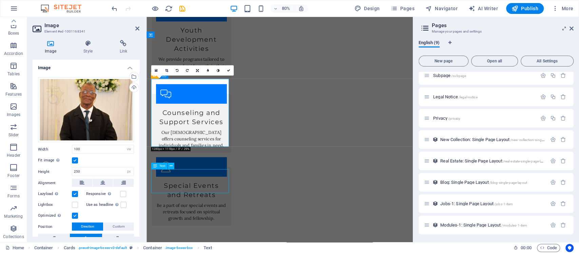
scroll to position [1528, 0]
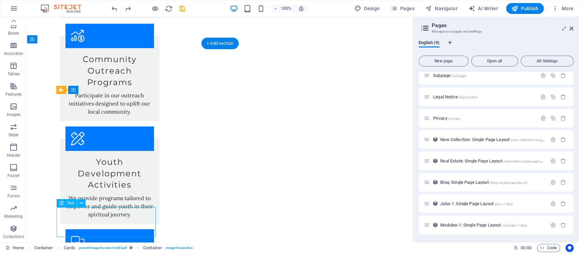
scroll to position [1592, 0]
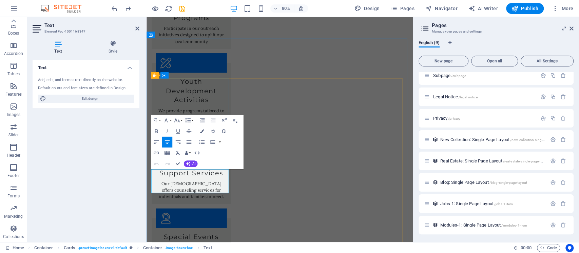
drag, startPoint x: 221, startPoint y: 227, endPoint x: 163, endPoint y: 211, distance: 60.0
copy p "Ditlharapeng Lead Pastor dedicated to teaching and shepherding."
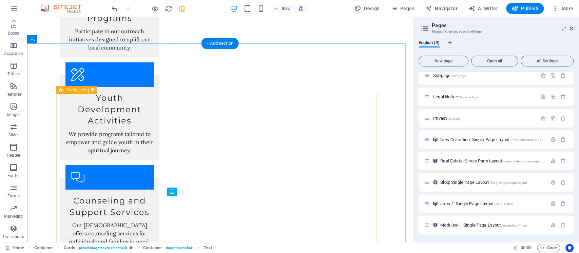
scroll to position [1528, 0]
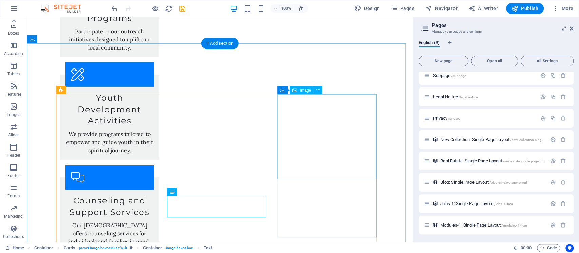
select select "vw"
select select "px"
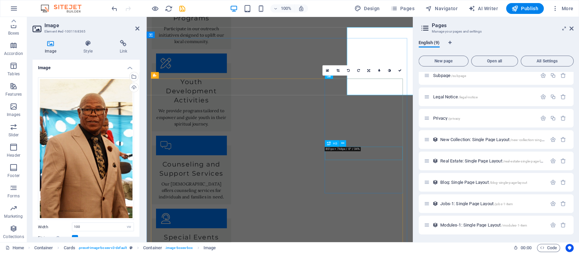
scroll to position [1592, 0]
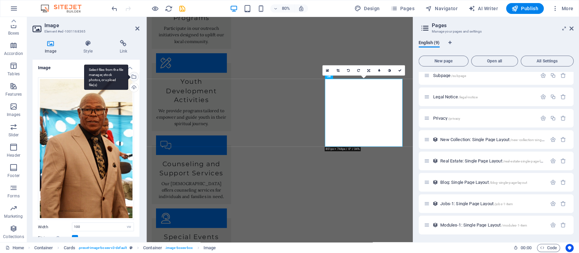
click at [133, 76] on div "Select files from the file manager, stock photos, or upload file(s)" at bounding box center [133, 77] width 10 height 10
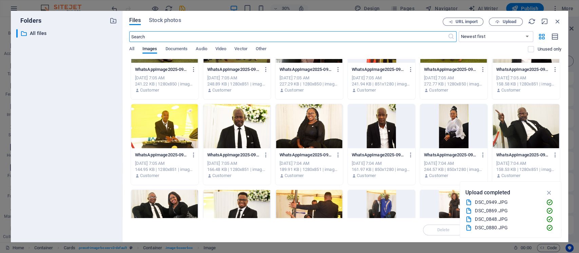
scroll to position [815, 0]
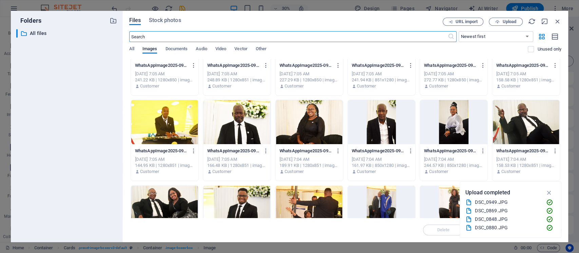
click at [241, 122] on div at bounding box center [237, 122] width 68 height 44
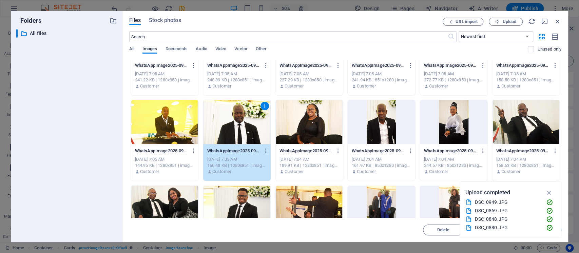
click at [242, 122] on div "1" at bounding box center [237, 122] width 68 height 44
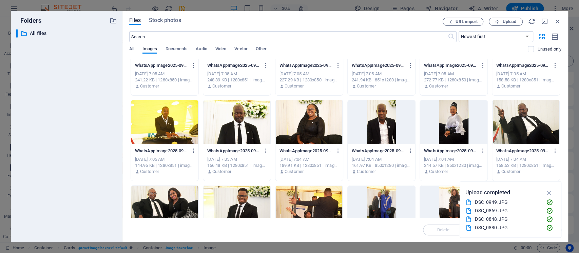
click at [242, 122] on div at bounding box center [237, 122] width 68 height 44
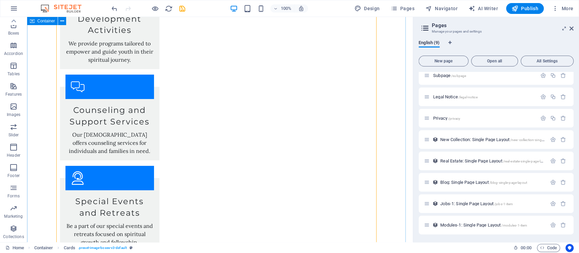
scroll to position [1664, 0]
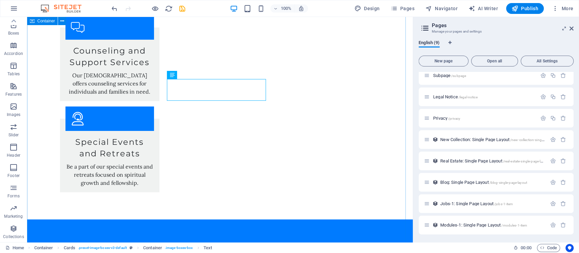
scroll to position [1690, 0]
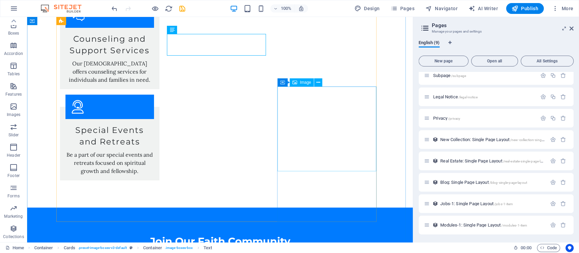
select select "vw"
select select "px"
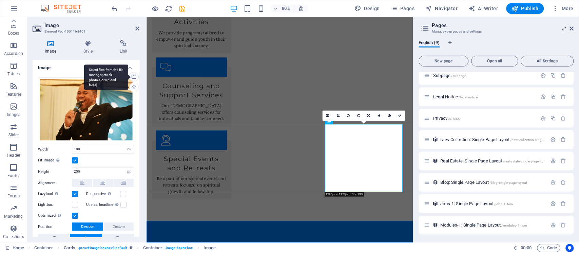
click at [128, 77] on div "Select files from the file manager, stock photos, or upload file(s)" at bounding box center [106, 76] width 44 height 25
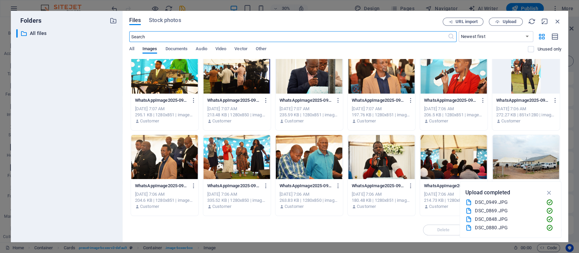
scroll to position [362, 0]
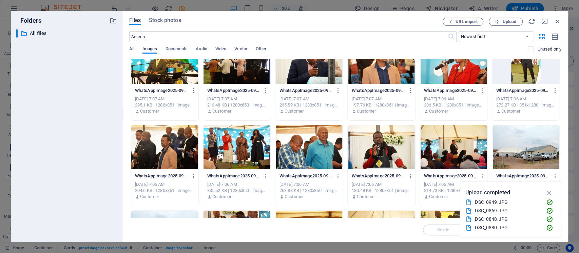
click at [377, 145] on div at bounding box center [382, 147] width 68 height 44
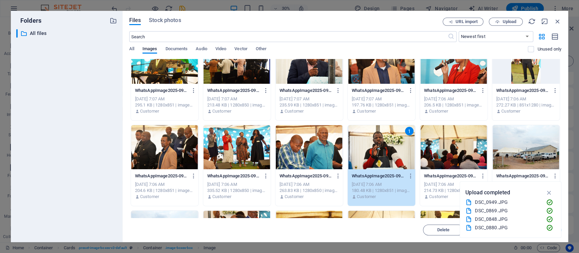
click at [386, 151] on div "1" at bounding box center [382, 147] width 68 height 44
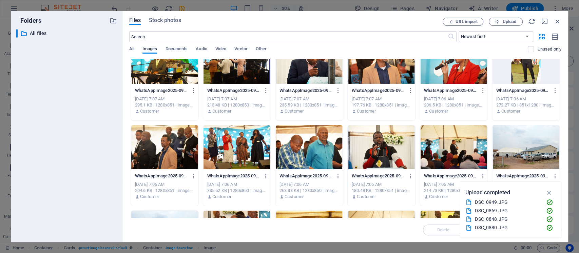
click at [386, 151] on div at bounding box center [382, 147] width 68 height 44
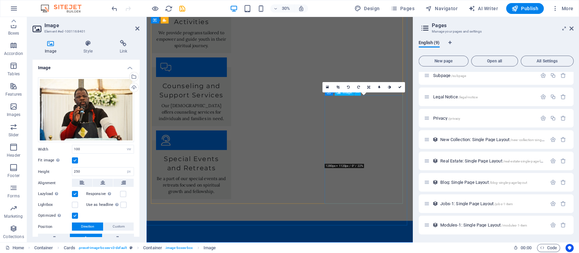
scroll to position [1725, 0]
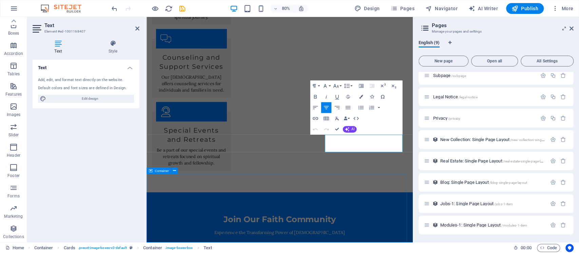
scroll to position [1790, 0]
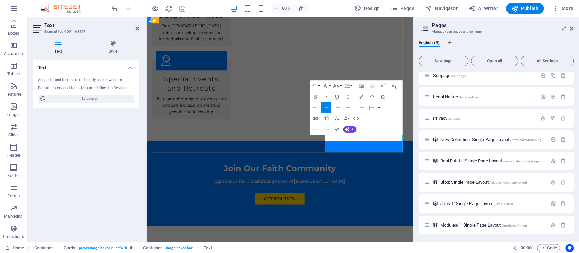
drag, startPoint x: 428, startPoint y: 177, endPoint x: 382, endPoint y: 168, distance: 47.7
drag, startPoint x: 450, startPoint y: 168, endPoint x: 385, endPoint y: 167, distance: 64.8
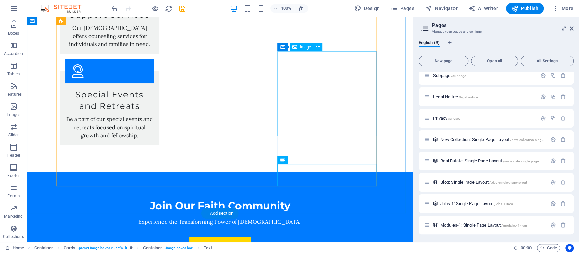
scroll to position [1590, 0]
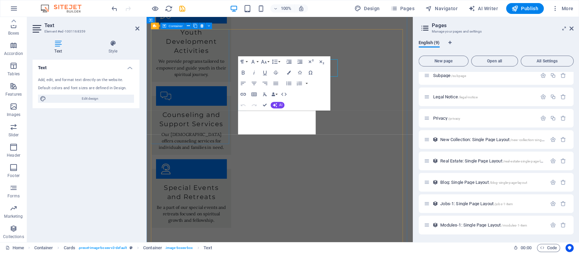
scroll to position [1654, 0]
drag, startPoint x: 317, startPoint y: 137, endPoint x: 324, endPoint y: 154, distance: 18.3
copy p "passionate about [DEMOGRAPHIC_DATA] development and Growth."
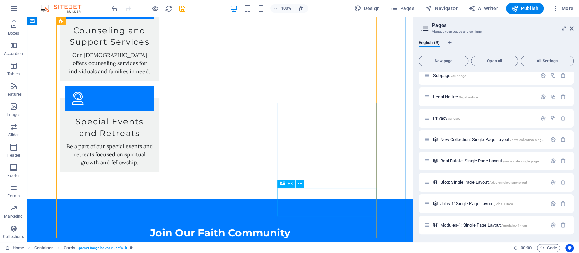
scroll to position [1771, 0]
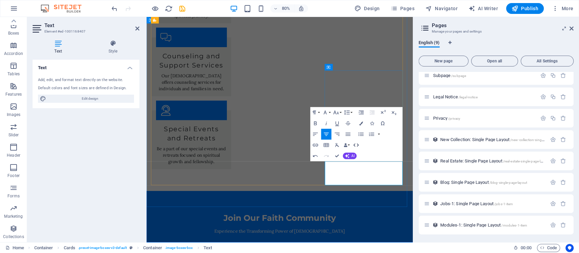
scroll to position [1725, 0]
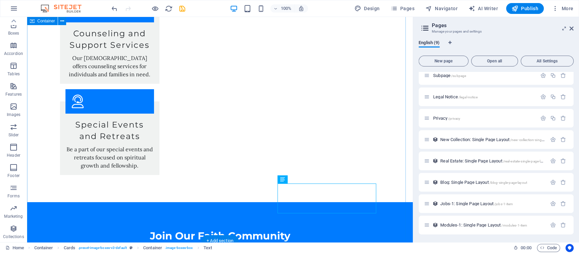
scroll to position [1706, 0]
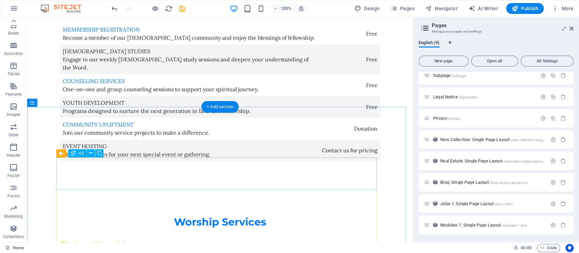
scroll to position [2023, 0]
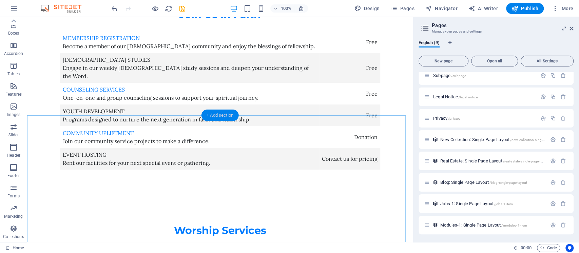
click at [223, 114] on div "+ Add section" at bounding box center [220, 116] width 38 height 12
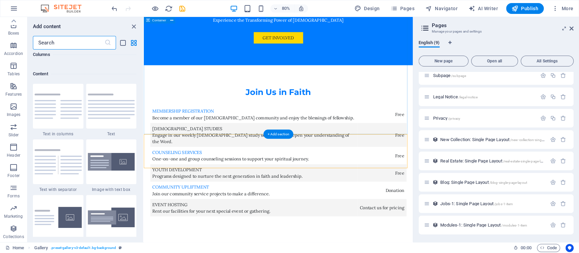
scroll to position [1187, 0]
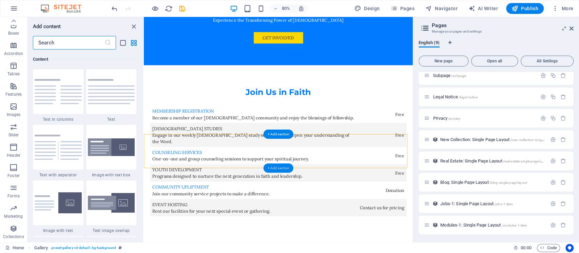
click at [282, 169] on div "+ Add section" at bounding box center [278, 168] width 30 height 9
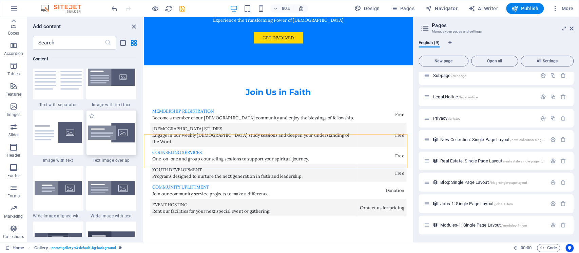
scroll to position [1278, 0]
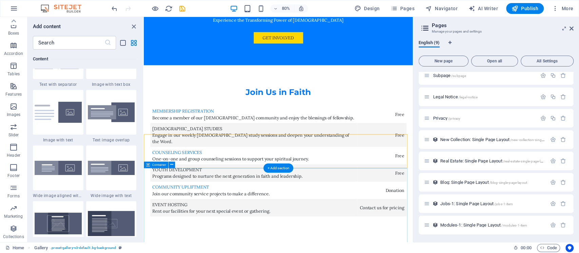
click at [132, 24] on icon "close panel" at bounding box center [134, 27] width 8 height 8
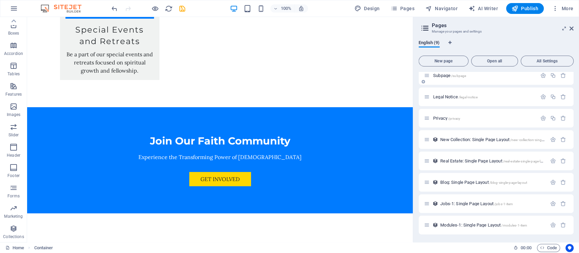
scroll to position [1745, 0]
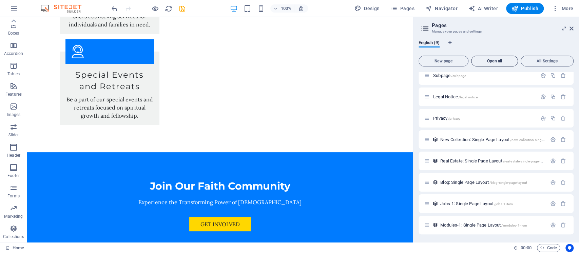
click at [434, 62] on span "Open all" at bounding box center [495, 61] width 41 height 4
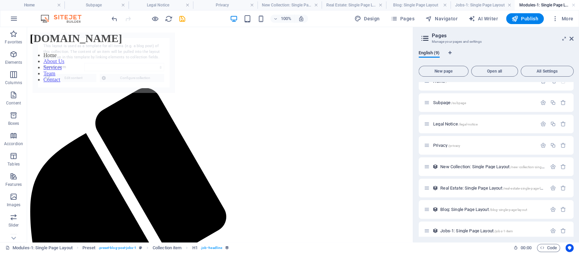
scroll to position [0, 0]
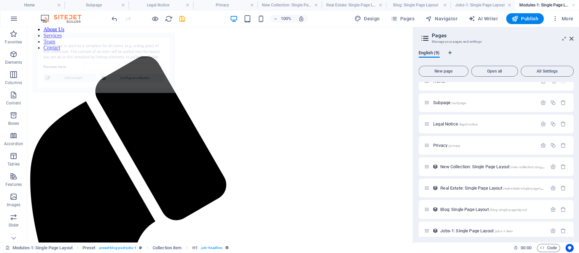
select select "68dd77a06a349b5467051094"
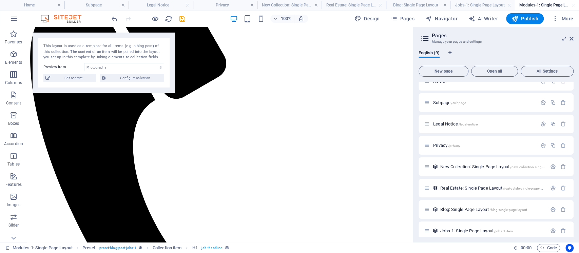
scroll to position [165, 0]
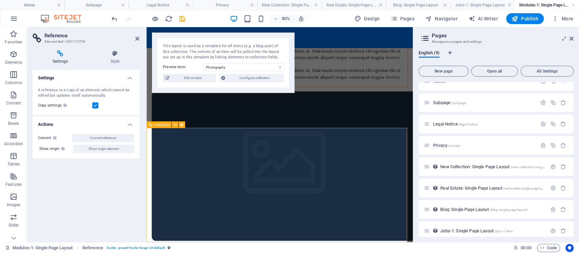
click at [196, 79] on span "Edit content" at bounding box center [193, 78] width 42 height 8
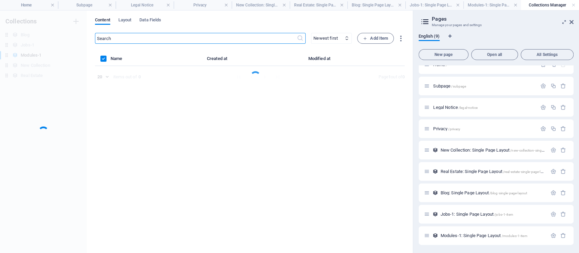
scroll to position [0, 0]
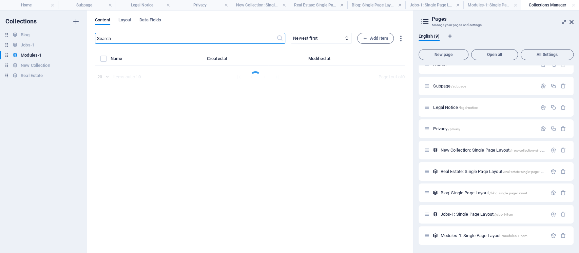
select select "Creativity"
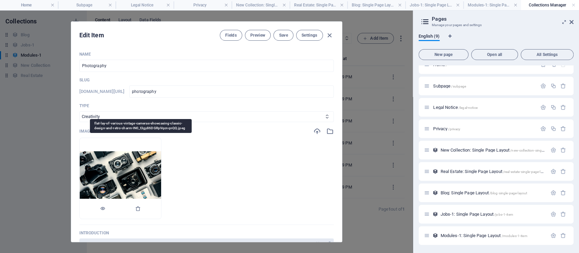
click at [160, 162] on img at bounding box center [120, 178] width 81 height 54
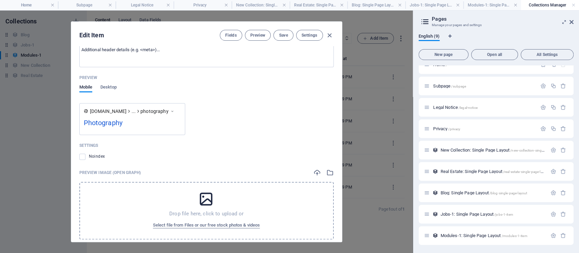
scroll to position [580, 0]
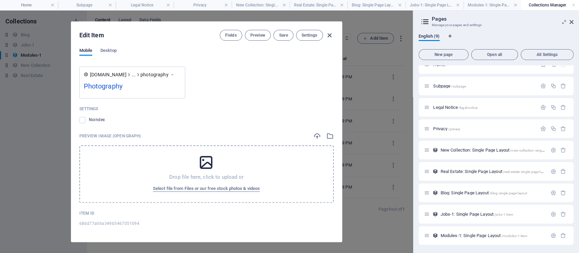
click at [329, 34] on icon "button" at bounding box center [330, 36] width 8 height 8
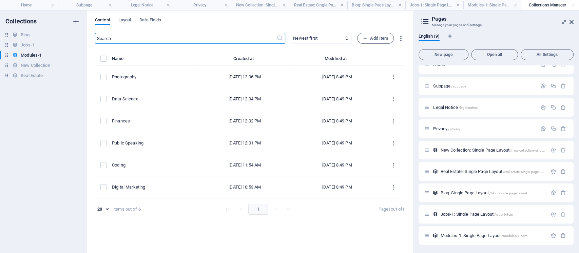
scroll to position [0, 0]
click at [27, 42] on h6 "Jobs-1" at bounding box center [28, 45] width 14 height 8
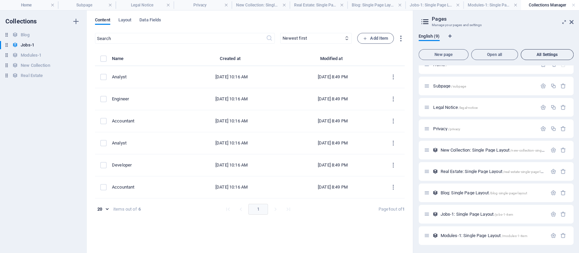
click at [548, 56] on span "All Settings" at bounding box center [547, 55] width 47 height 4
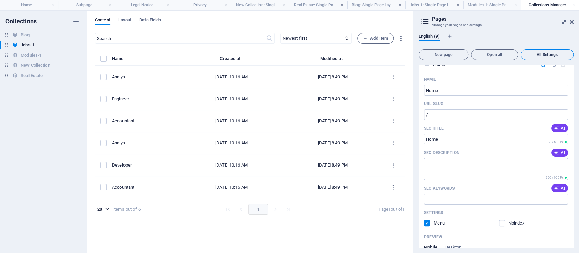
scroll to position [1318, 0]
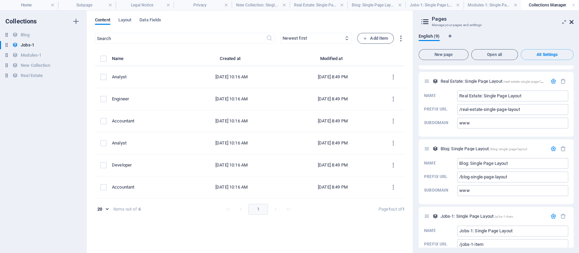
click at [571, 22] on icon at bounding box center [572, 21] width 4 height 5
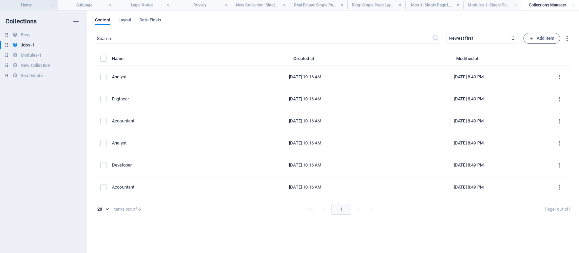
click at [30, 4] on h4 "Home" at bounding box center [29, 4] width 58 height 7
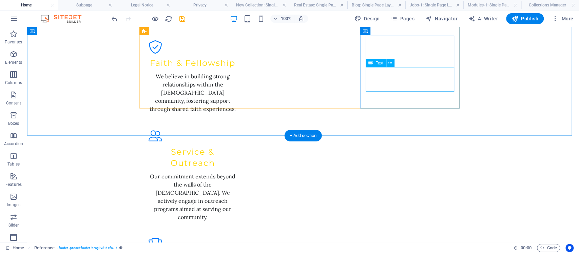
scroll to position [812, 0]
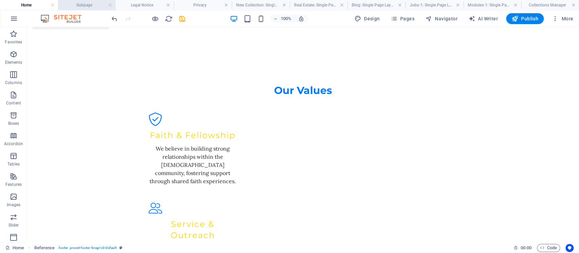
click at [80, 5] on h4 "Subpage" at bounding box center [87, 4] width 58 height 7
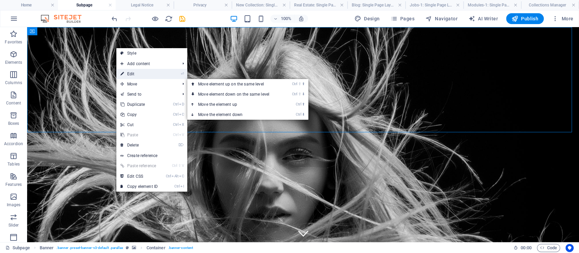
click at [137, 71] on link "⏎ Edit" at bounding box center [138, 74] width 45 height 10
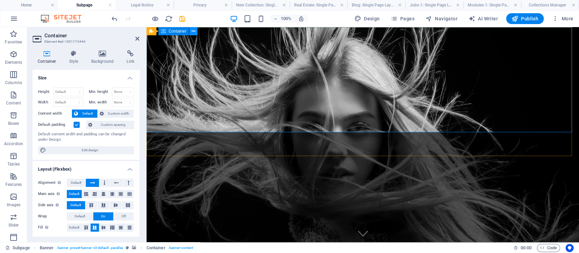
click at [193, 31] on icon at bounding box center [194, 31] width 4 height 7
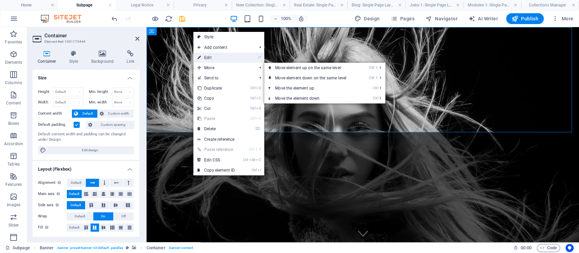
click at [215, 58] on link "⏎ Edit" at bounding box center [215, 58] width 45 height 10
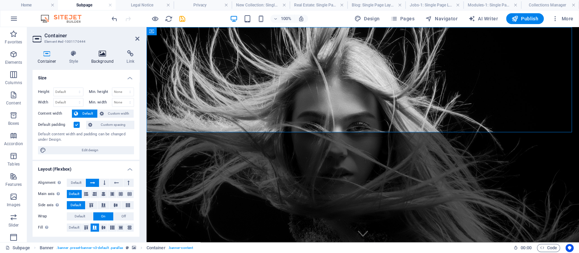
click at [104, 56] on icon at bounding box center [102, 53] width 33 height 7
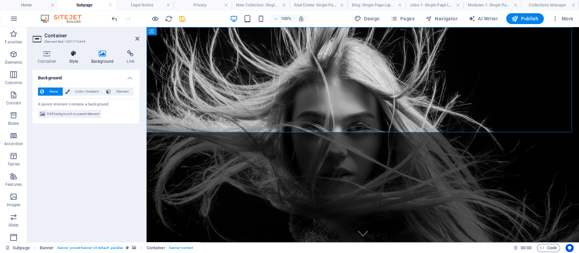
click at [73, 53] on icon at bounding box center [73, 53] width 19 height 7
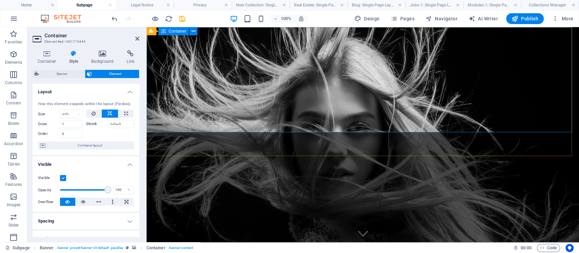
click at [50, 57] on icon at bounding box center [47, 53] width 29 height 7
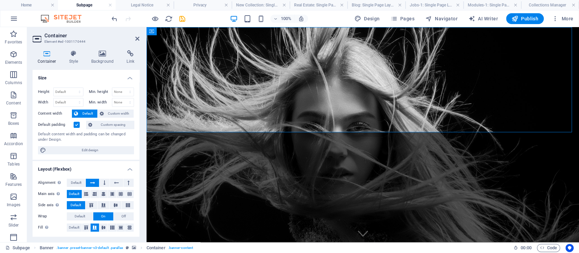
drag, startPoint x: 138, startPoint y: 100, endPoint x: 137, endPoint y: 152, distance: 51.6
click at [137, 152] on div "Height Default px rem % vh vw Min. height None px rem % vh vw Width Default px …" at bounding box center [86, 121] width 107 height 78
click at [194, 31] on icon at bounding box center [193, 31] width 5 height 7
select select "%"
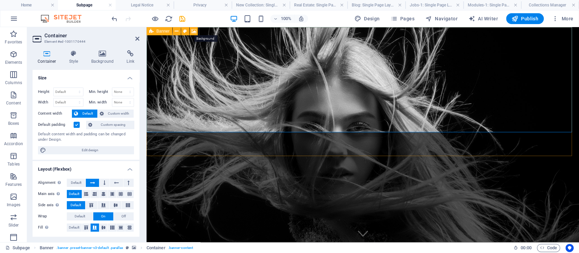
select select "px"
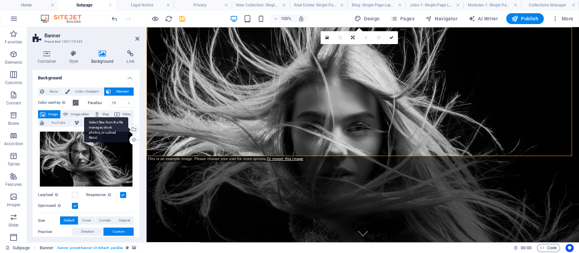
click at [132, 128] on div "Select files from the file manager, stock photos, or upload file(s)" at bounding box center [133, 130] width 10 height 10
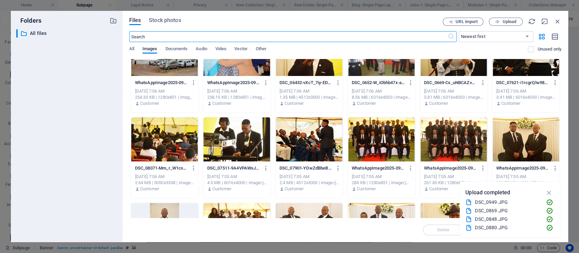
scroll to position [588, 0]
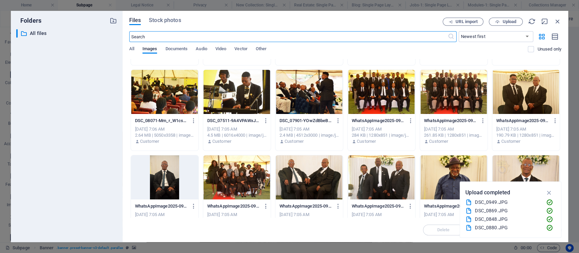
click at [307, 90] on div at bounding box center [310, 92] width 68 height 44
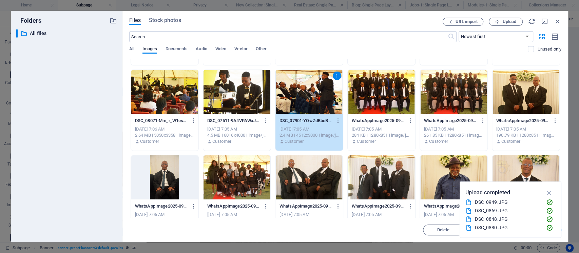
click at [301, 98] on div "1" at bounding box center [310, 92] width 68 height 44
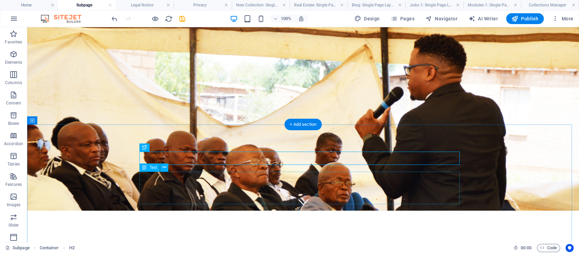
scroll to position [43, 0]
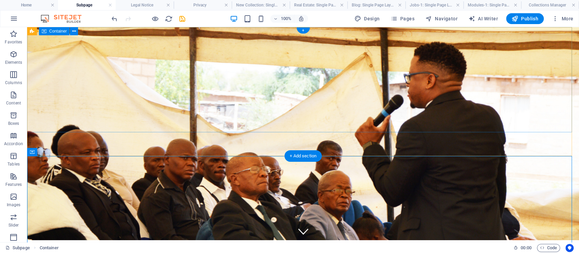
scroll to position [0, 0]
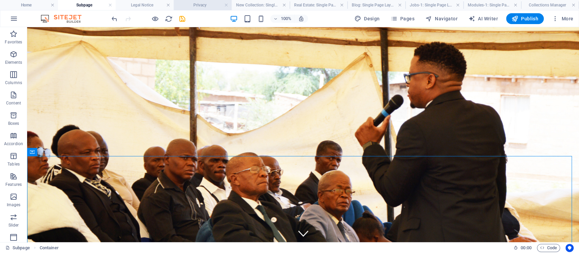
click at [210, 7] on h4 "Privacy" at bounding box center [203, 4] width 58 height 7
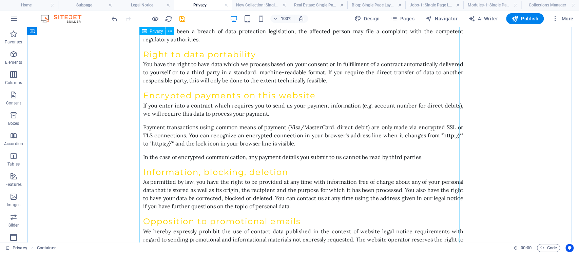
scroll to position [588, 0]
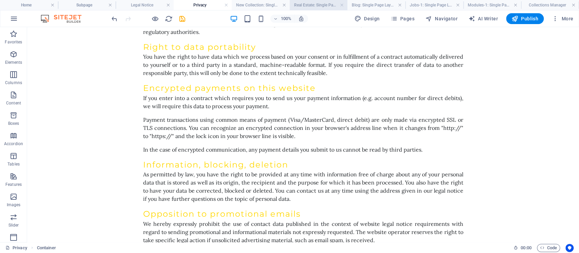
click at [320, 4] on h4 "Real Estate: Single Page Layout" at bounding box center [319, 4] width 58 height 7
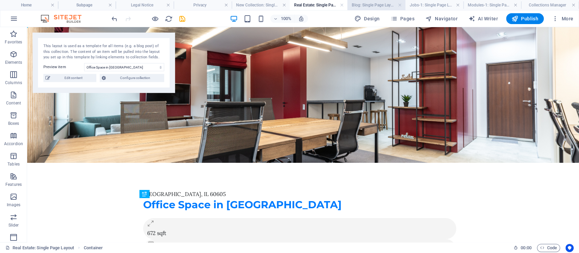
scroll to position [0, 0]
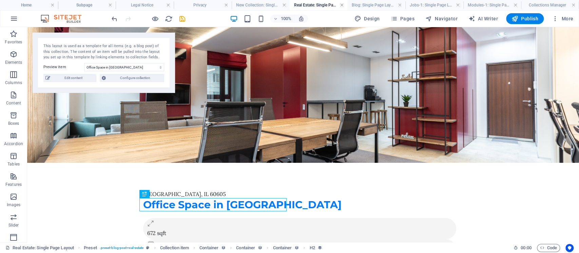
click at [341, 5] on link at bounding box center [342, 5] width 4 height 6
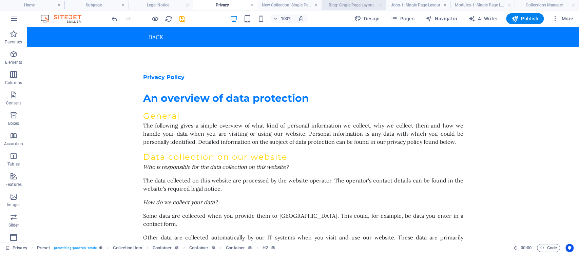
scroll to position [588, 0]
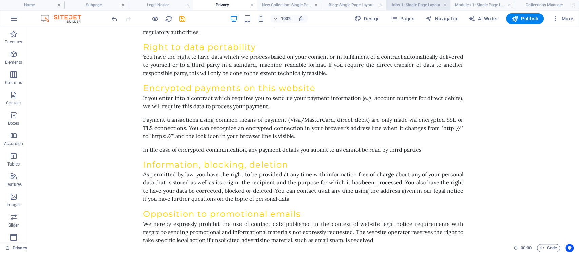
click at [426, 5] on h4 "Jobs-1: Single Page Layout" at bounding box center [418, 4] width 64 height 7
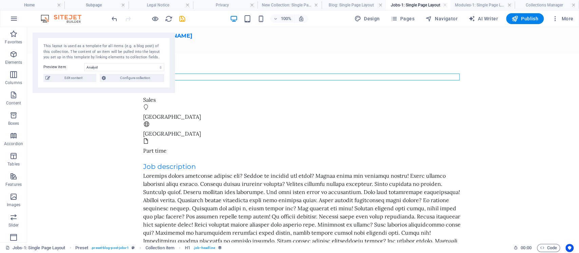
scroll to position [0, 0]
click at [446, 6] on link at bounding box center [445, 5] width 4 height 6
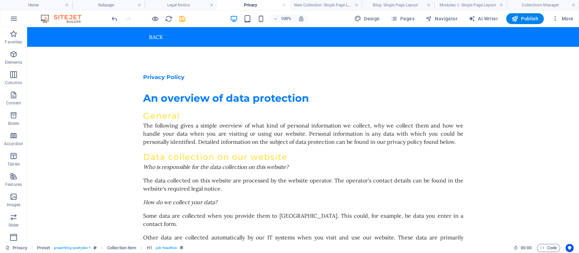
scroll to position [588, 0]
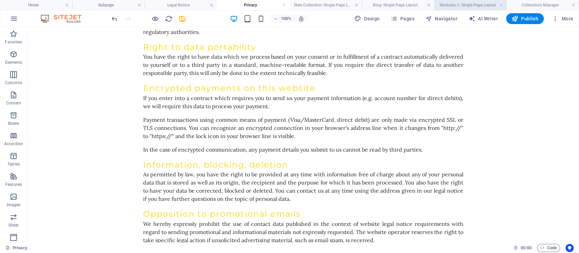
click at [503, 5] on h4 "Modules-1: Single Page Layout" at bounding box center [470, 4] width 72 height 7
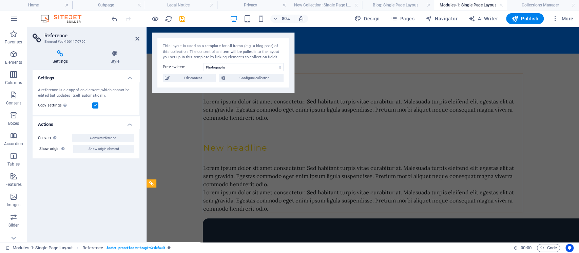
scroll to position [77, 0]
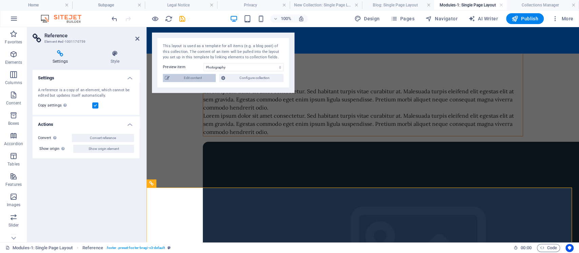
click at [199, 79] on span "Edit content" at bounding box center [193, 78] width 42 height 8
select select "Creativity"
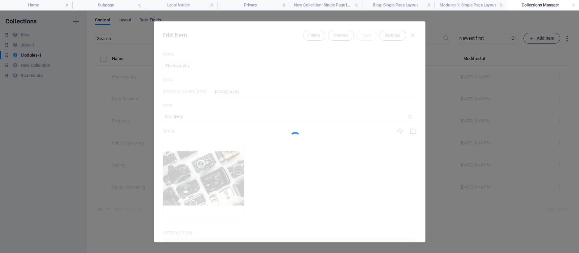
scroll to position [0, 0]
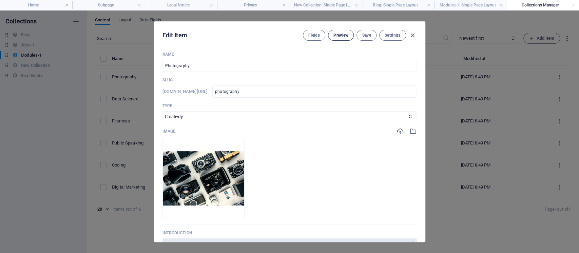
click at [341, 35] on span "Preview" at bounding box center [341, 35] width 15 height 5
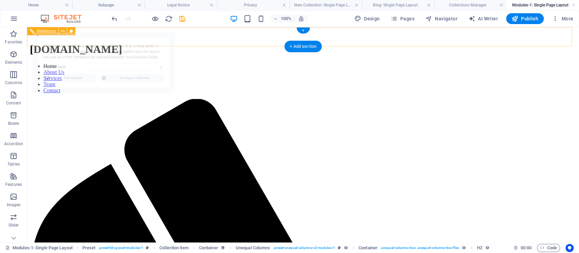
select select "68dd77a06a349b5467051094"
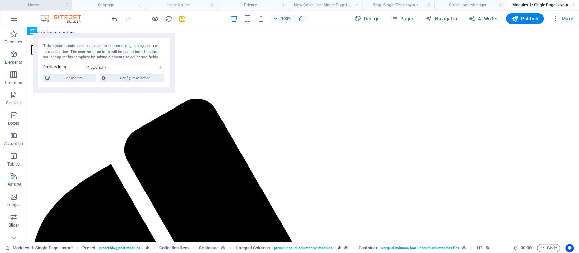
click at [34, 5] on h4 "Home" at bounding box center [36, 4] width 72 height 7
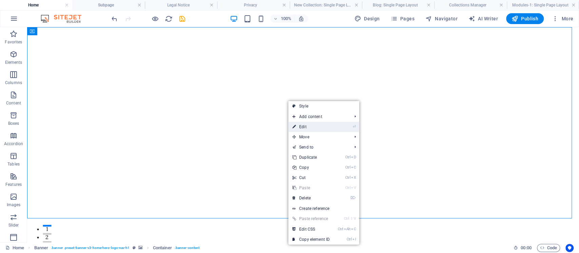
click at [317, 126] on link "⏎ Edit" at bounding box center [311, 127] width 45 height 10
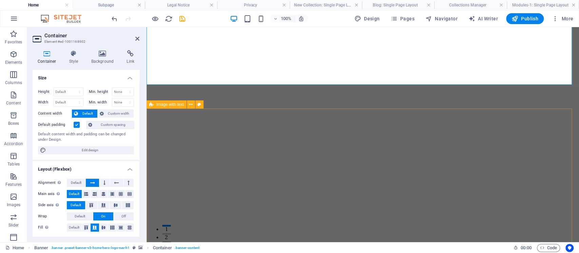
scroll to position [136, 0]
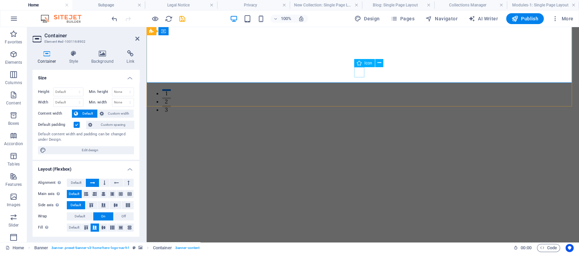
click at [360, 91] on figure at bounding box center [363, 96] width 10 height 10
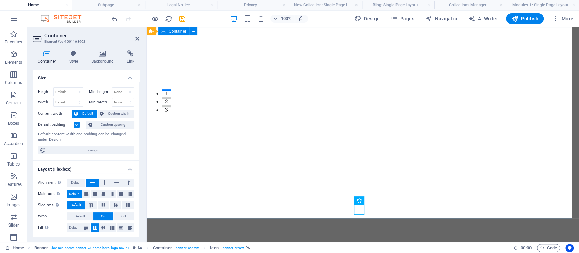
scroll to position [0, 0]
click at [14, 91] on icon "button" at bounding box center [14, 95] width 8 height 8
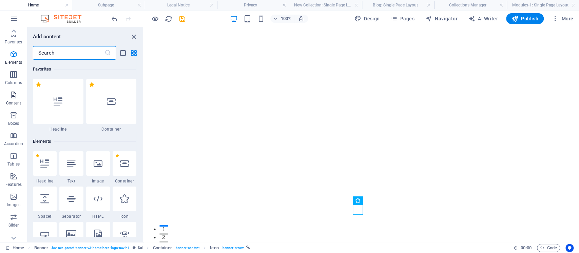
scroll to position [1187, 0]
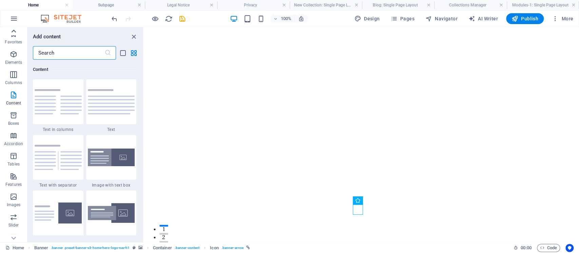
click at [14, 31] on icon at bounding box center [14, 31] width 5 height 3
click at [14, 31] on icon "button" at bounding box center [14, 34] width 8 height 8
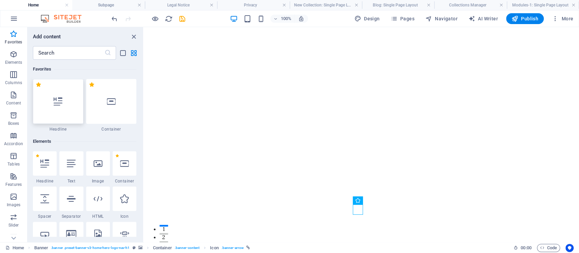
click at [61, 102] on icon at bounding box center [58, 101] width 9 height 9
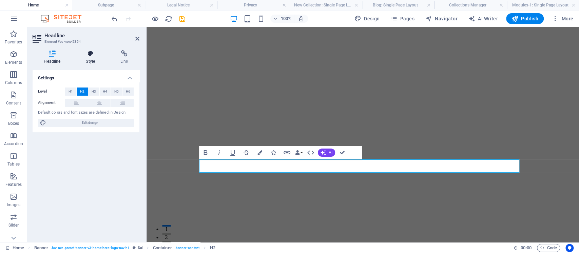
click at [94, 51] on icon at bounding box center [91, 53] width 32 height 7
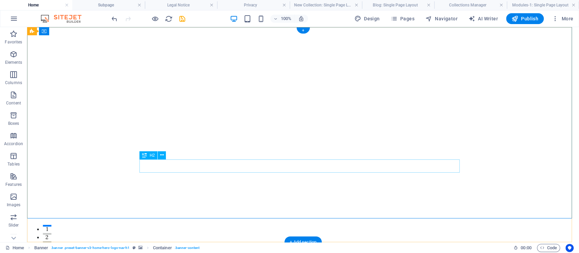
click at [162, 155] on icon at bounding box center [162, 155] width 4 height 7
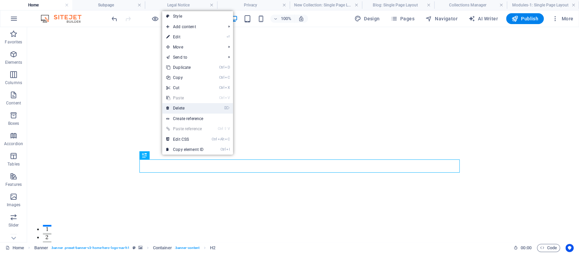
click at [188, 103] on link "⌦ Delete" at bounding box center [184, 108] width 45 height 10
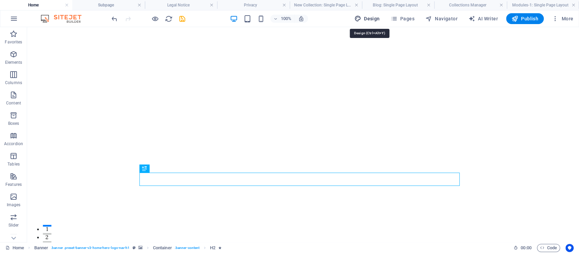
click at [371, 16] on span "Design" at bounding box center [367, 18] width 25 height 7
select select "px"
select select "200"
select select "px"
select select "200"
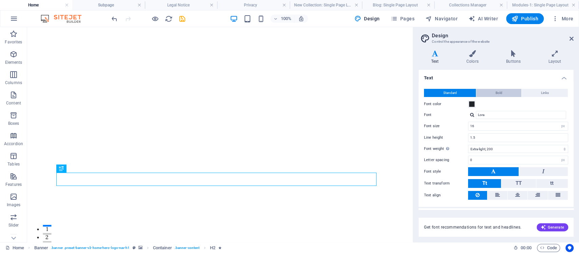
click at [494, 91] on button "Bold" at bounding box center [499, 93] width 45 height 8
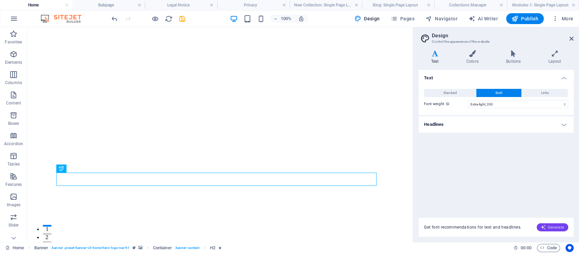
click at [554, 228] on span "Generate" at bounding box center [552, 227] width 23 height 5
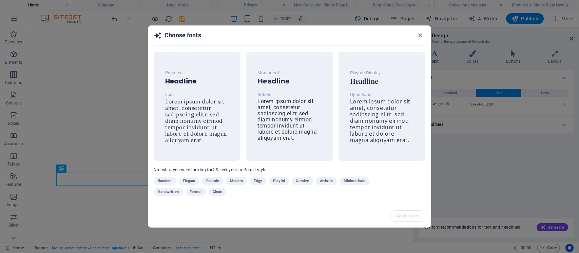
select select "200"
click at [422, 37] on icon "button" at bounding box center [420, 36] width 8 height 8
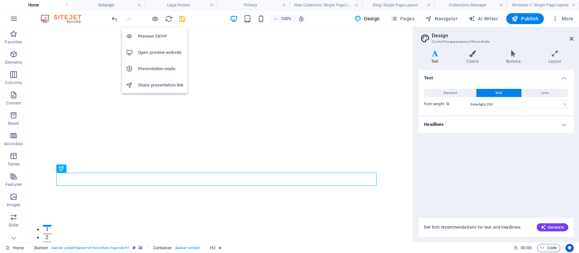
click at [155, 34] on h6 "Preview Ctrl+P" at bounding box center [160, 36] width 45 height 8
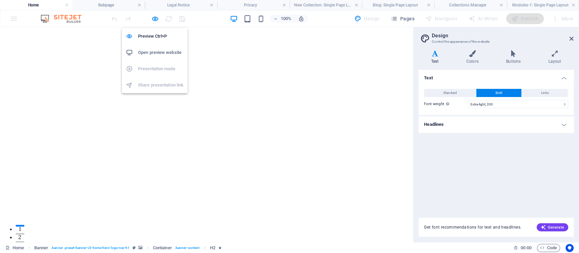
click at [154, 49] on h6 "Open preview website" at bounding box center [160, 53] width 45 height 8
click at [407, 11] on div "100% Design Pages Navigator AI Writer Publish More" at bounding box center [289, 19] width 579 height 16
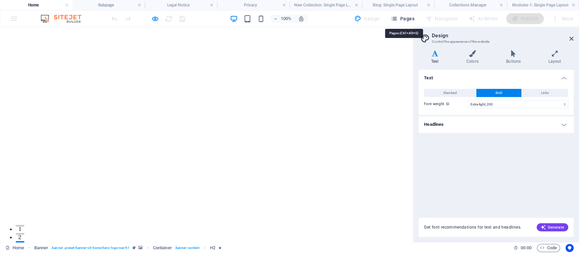
click at [403, 19] on span "Pages" at bounding box center [403, 18] width 24 height 7
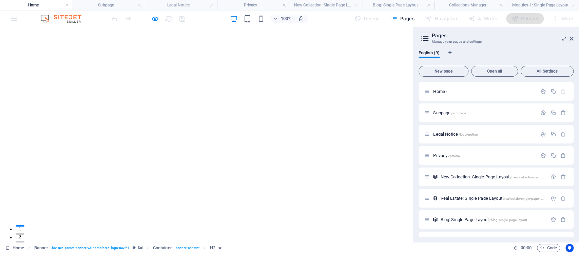
click at [208, 227] on icon at bounding box center [207, 232] width 10 height 10
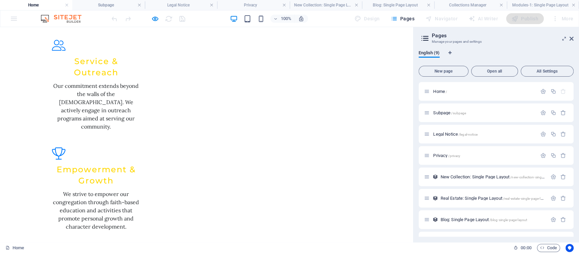
scroll to position [894, 0]
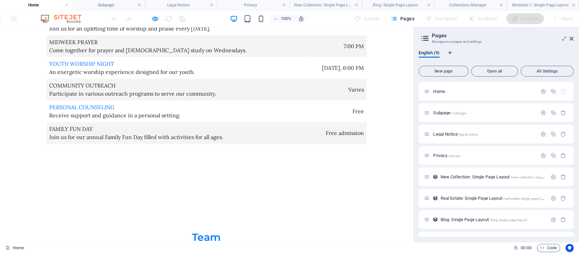
scroll to position [2353, 0]
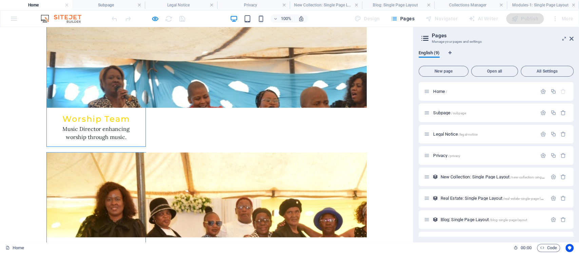
scroll to position [2919, 0]
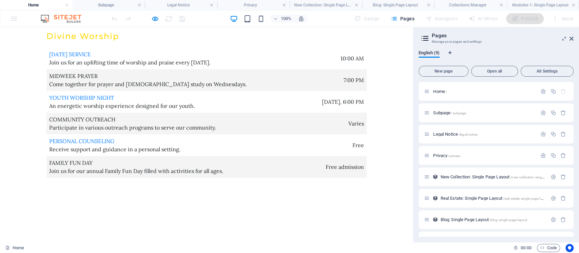
scroll to position [2150, 0]
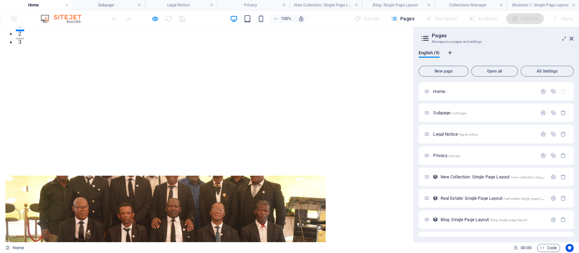
scroll to position [0, 0]
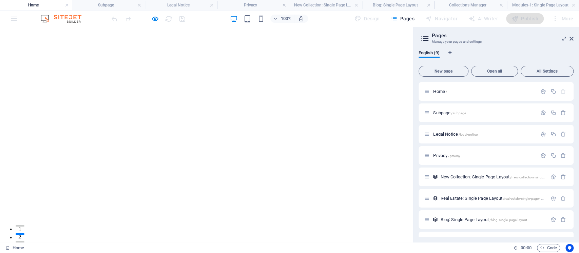
click at [13, 17] on div "100% Design Pages Navigator AI Writer Publish More" at bounding box center [289, 19] width 579 height 16
click at [155, 20] on icon "button" at bounding box center [155, 19] width 8 height 8
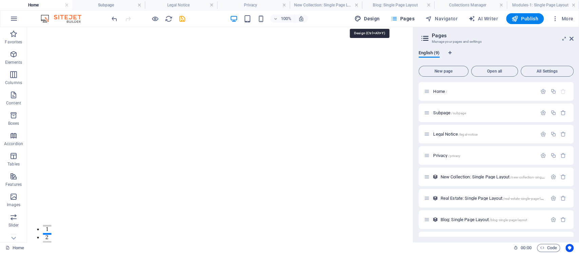
click at [373, 15] on span "Design" at bounding box center [367, 18] width 25 height 7
select select "200"
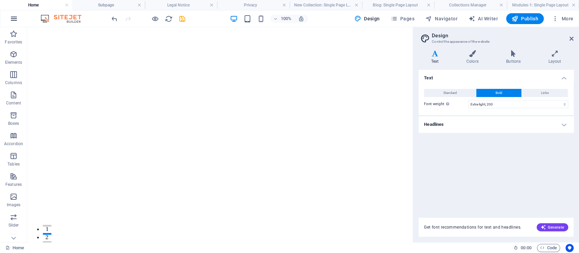
click at [8, 20] on button "button" at bounding box center [14, 19] width 16 height 16
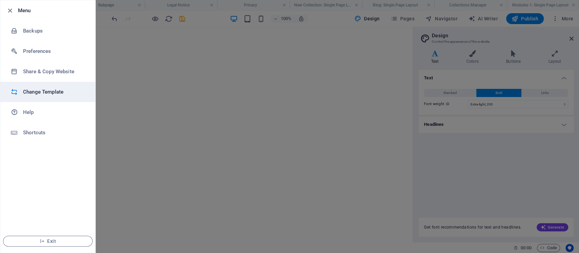
click at [60, 92] on h6 "Change Template" at bounding box center [54, 92] width 63 height 8
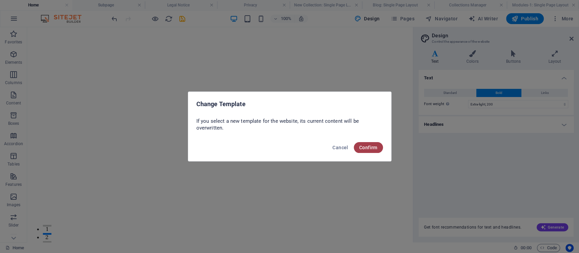
click at [367, 143] on button "Confirm" at bounding box center [368, 147] width 29 height 11
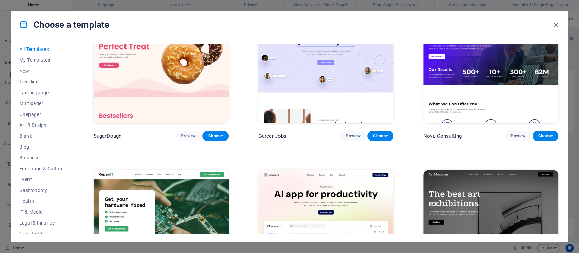
scroll to position [136, 0]
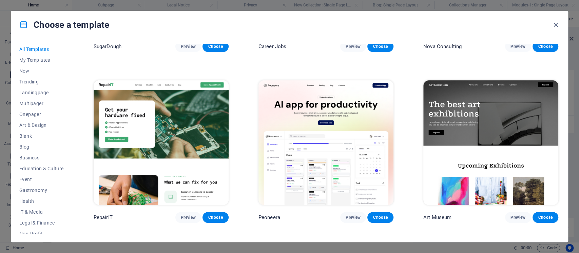
drag, startPoint x: 71, startPoint y: 89, endPoint x: 70, endPoint y: 94, distance: 4.9
click at [70, 94] on div "All Templates My Templates New Trending Landingpage Multipager Onepager Art & D…" at bounding box center [45, 139] width 53 height 190
click at [23, 84] on span "Trending" at bounding box center [41, 81] width 44 height 5
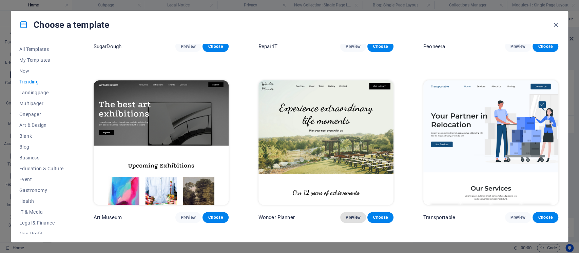
click at [354, 215] on span "Preview" at bounding box center [353, 217] width 15 height 5
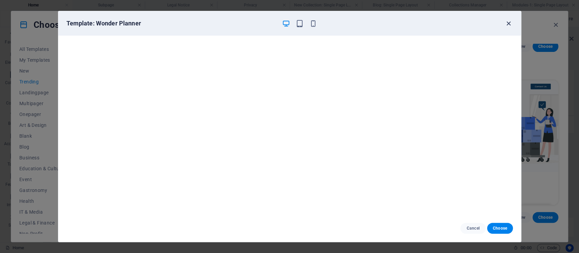
click at [511, 24] on icon "button" at bounding box center [509, 24] width 8 height 8
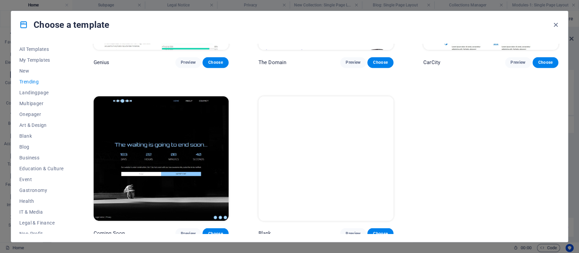
scroll to position [804, 0]
drag, startPoint x: 71, startPoint y: 125, endPoint x: 73, endPoint y: 180, distance: 54.7
click at [73, 180] on div "All Templates My Templates New Trending Landingpage Multipager Onepager Art & D…" at bounding box center [289, 140] width 557 height 204
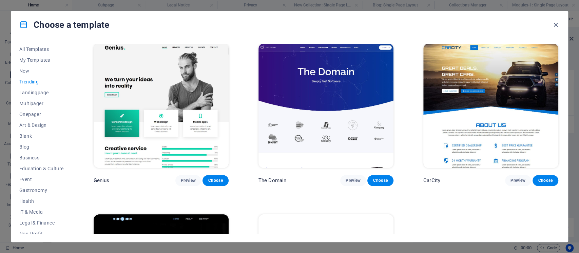
scroll to position [532, 0]
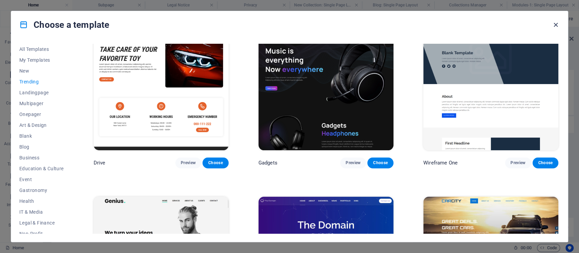
click at [558, 23] on icon "button" at bounding box center [556, 25] width 8 height 8
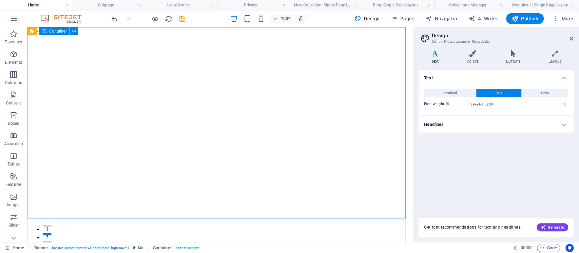
click at [48, 32] on div "Container" at bounding box center [54, 31] width 31 height 8
click at [31, 31] on icon at bounding box center [32, 31] width 4 height 8
click at [76, 31] on icon at bounding box center [74, 31] width 4 height 7
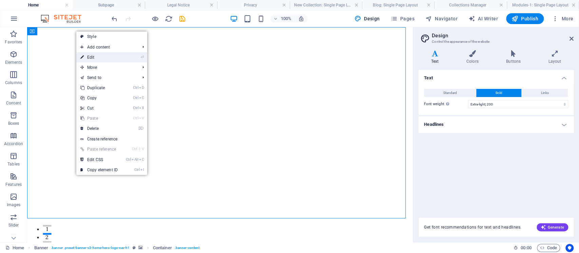
click at [100, 56] on link "⏎ Edit" at bounding box center [98, 57] width 45 height 10
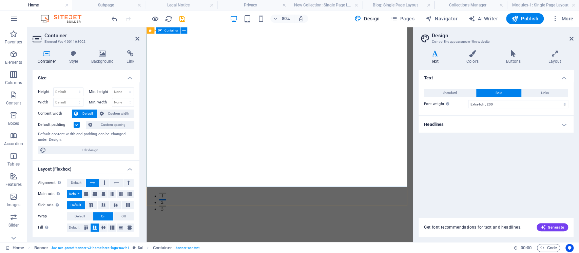
scroll to position [0, 0]
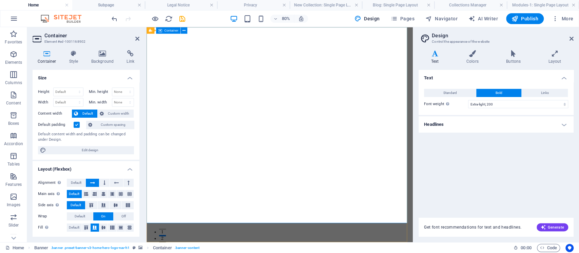
click at [182, 29] on button at bounding box center [184, 30] width 6 height 6
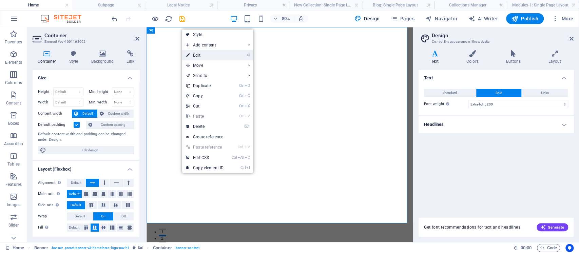
click at [202, 53] on link "⏎ Edit" at bounding box center [204, 55] width 45 height 10
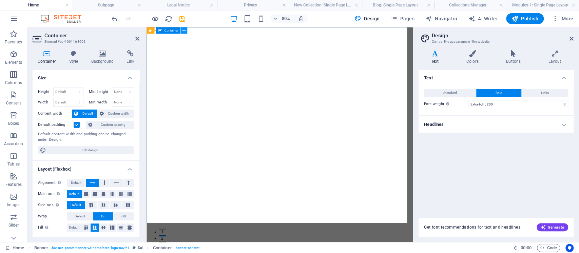
click at [184, 30] on icon at bounding box center [184, 30] width 3 height 6
click at [185, 30] on icon at bounding box center [184, 30] width 3 height 6
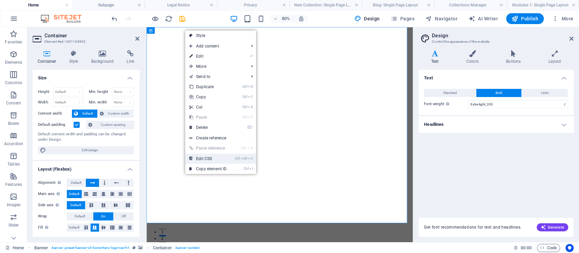
click at [215, 155] on link "Ctrl Alt C Edit CSS" at bounding box center [207, 159] width 45 height 10
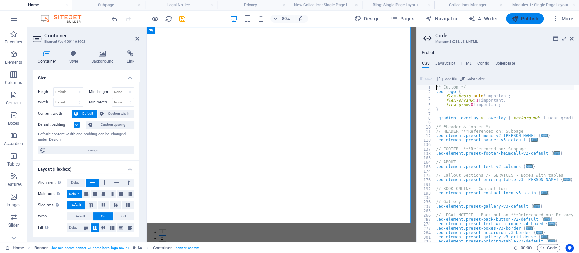
click at [530, 16] on span "Publish" at bounding box center [525, 18] width 27 height 7
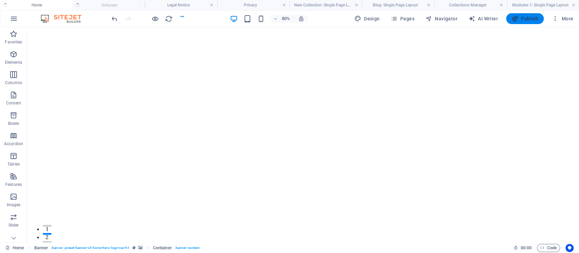
checkbox input "false"
